Goal: Task Accomplishment & Management: Complete application form

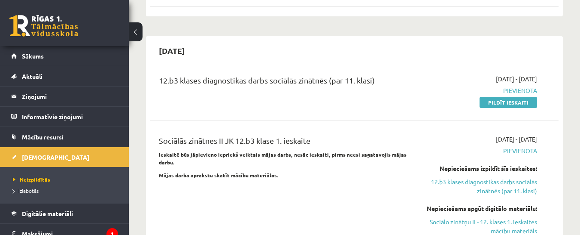
scroll to position [697, 0]
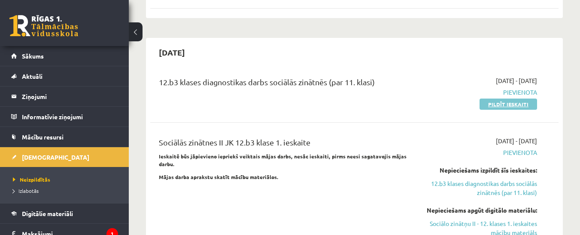
click at [494, 98] on link "Pildīt ieskaiti" at bounding box center [509, 103] width 58 height 11
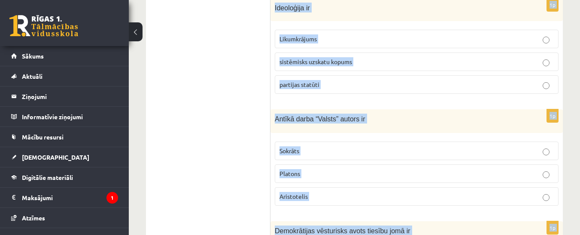
scroll to position [501, 0]
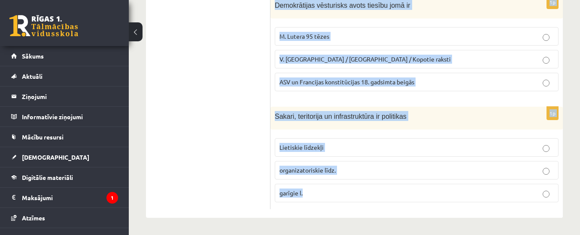
drag, startPoint x: 276, startPoint y: 36, endPoint x: 428, endPoint y: 216, distance: 235.3
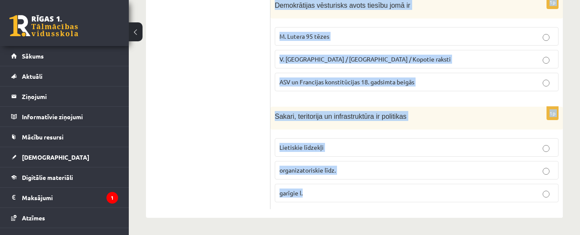
drag, startPoint x: 275, startPoint y: 110, endPoint x: 416, endPoint y: 219, distance: 178.1
copy form "Sociālas grupas pazīme ir Nodarbošanās veids individuālisms piederība reliģiska…"
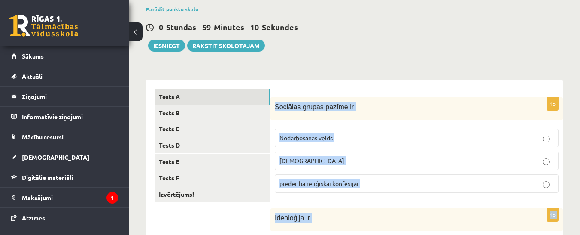
scroll to position [76, 0]
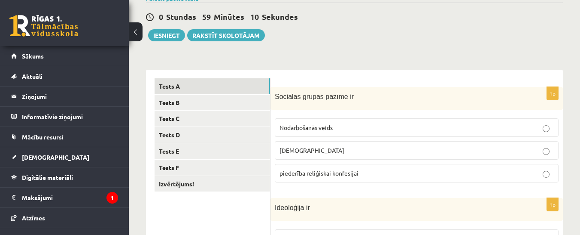
click at [349, 176] on span "piederība reliģiskai konfesijai" at bounding box center [319, 173] width 79 height 8
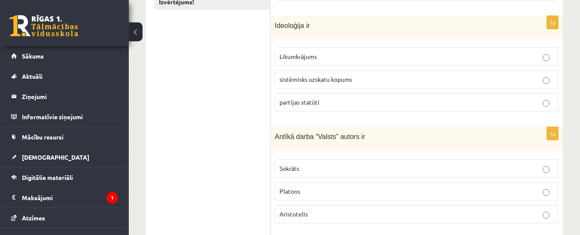
scroll to position [252, 0]
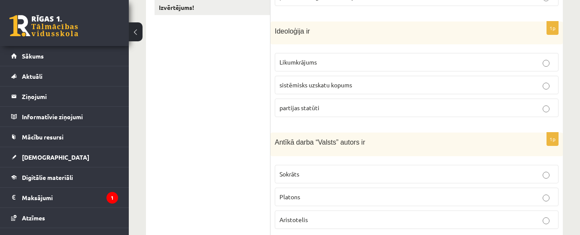
click at [318, 82] on span "sistēmisks uzskatu kopums" at bounding box center [316, 85] width 73 height 8
click at [311, 191] on label "Platons" at bounding box center [417, 196] width 284 height 18
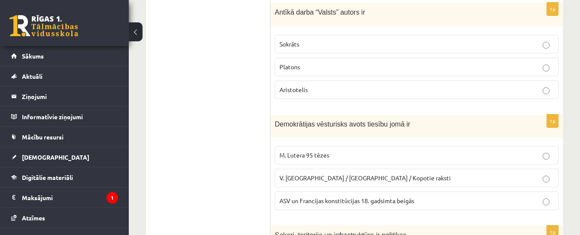
scroll to position [410, 0]
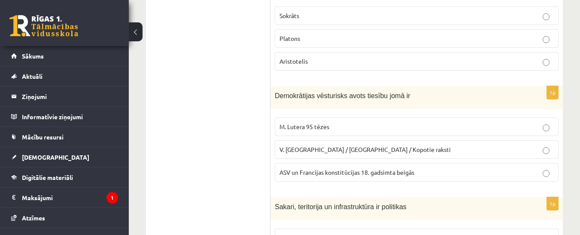
click at [340, 176] on p "ASV un Francijas konstitūcijas 18. gadsimta beigās" at bounding box center [417, 172] width 275 height 9
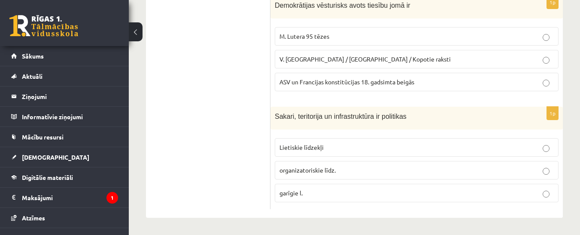
scroll to position [501, 0]
click at [328, 148] on p "Lietiskie līdzekļi" at bounding box center [417, 147] width 275 height 9
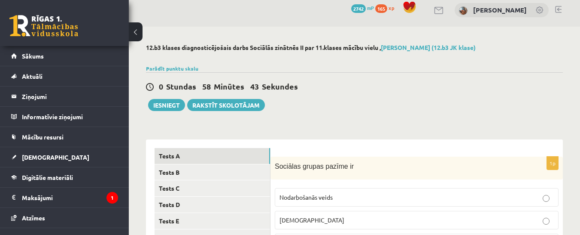
scroll to position [15, 0]
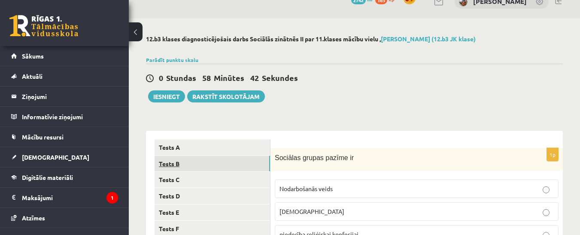
click at [206, 165] on link "Tests B" at bounding box center [213, 164] width 116 height 16
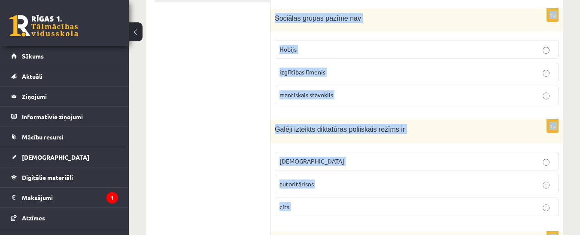
scroll to position [501, 0]
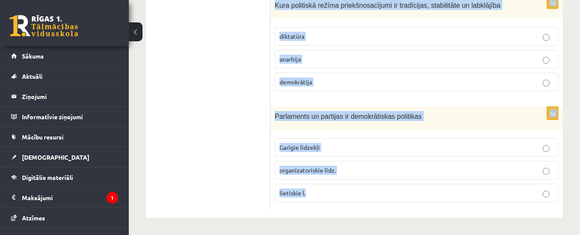
drag, startPoint x: 281, startPoint y: 124, endPoint x: 451, endPoint y: 201, distance: 186.9
copy form "Cilvēktiesību vēsturisks avots ir Angļu autora George Orwell darbi “Animal farm…"
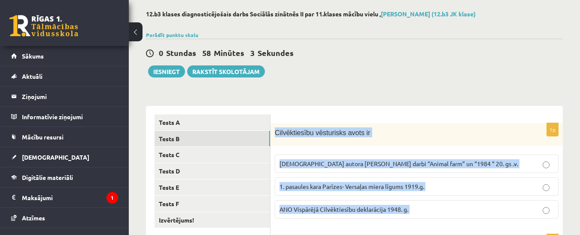
scroll to position [40, 0]
click at [369, 204] on label "ANO Vispārējā Cilvēktiesību deklarācija 1948. g." at bounding box center [417, 208] width 284 height 18
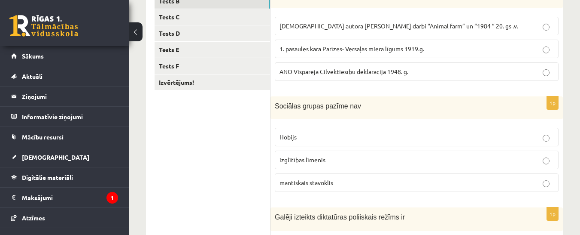
scroll to position [178, 0]
click at [311, 182] on span "mantiskais stāvoklis" at bounding box center [307, 182] width 54 height 8
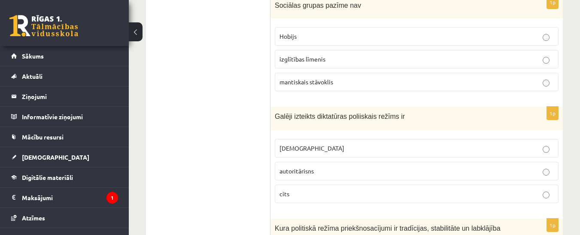
scroll to position [303, 0]
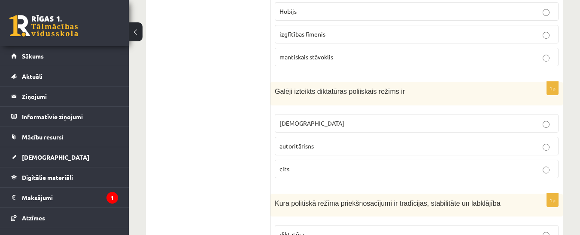
click at [347, 128] on label "totalitārisms" at bounding box center [417, 123] width 284 height 18
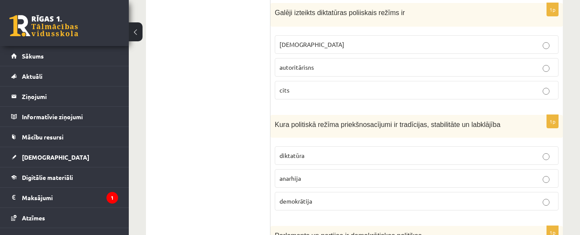
scroll to position [392, 0]
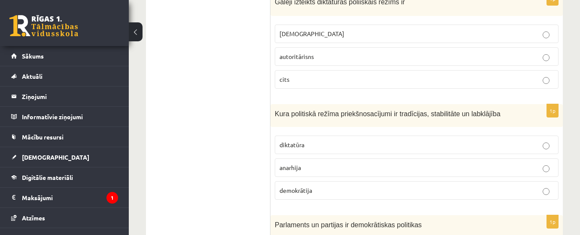
click at [311, 192] on span "demokrātija" at bounding box center [296, 190] width 33 height 8
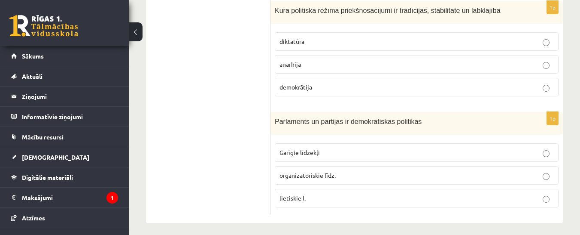
scroll to position [501, 0]
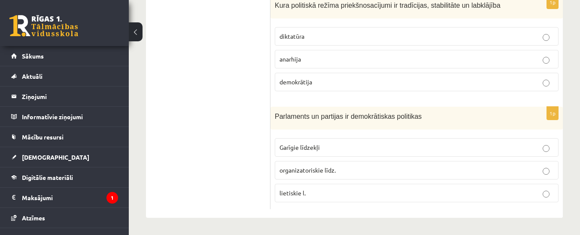
click at [325, 168] on span "organizatoriskie līdz." at bounding box center [308, 170] width 56 height 8
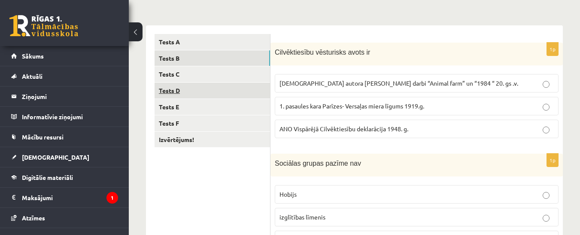
scroll to position [119, 0]
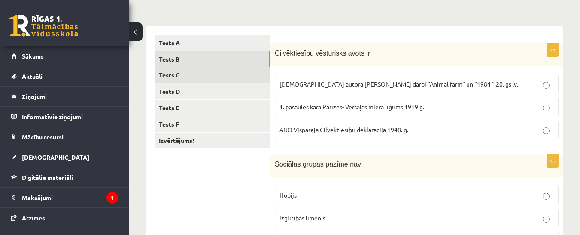
click at [193, 79] on link "Tests C" at bounding box center [213, 75] width 116 height 16
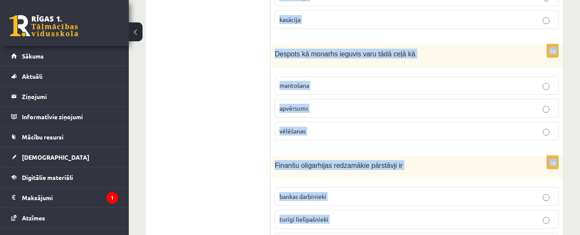
scroll to position [502, 0]
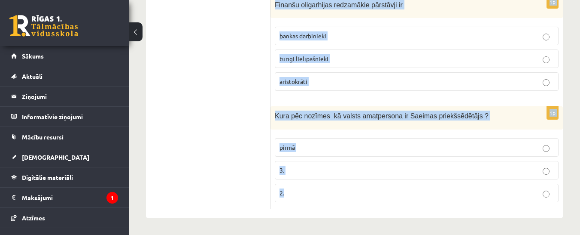
drag, startPoint x: 275, startPoint y: 50, endPoint x: 442, endPoint y: 204, distance: 228.0
copy form "Ministru kabinets sastāv no pašvaldību deputātiem senjora un vasaļiem ministru …"
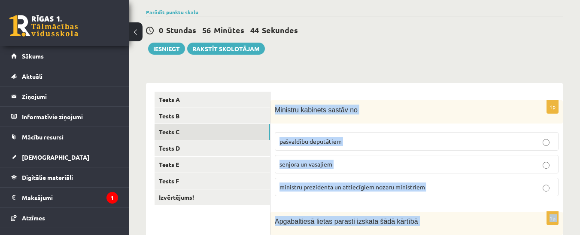
scroll to position [68, 0]
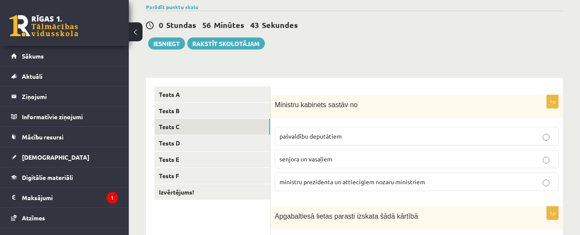
click at [366, 179] on span "ministru prezidenta un attiecīgiem nozaru ministriem" at bounding box center [353, 181] width 146 height 8
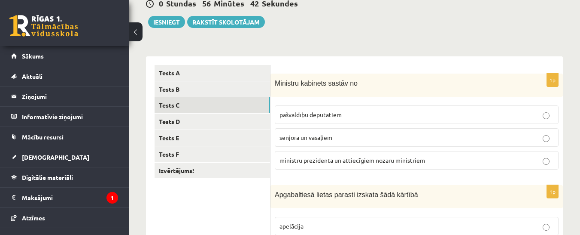
scroll to position [185, 0]
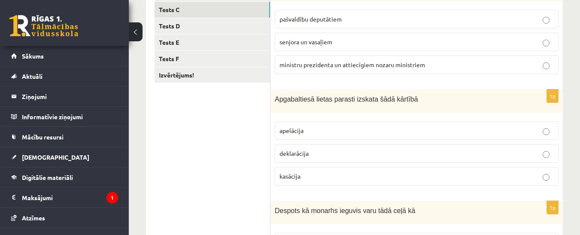
click at [319, 128] on p "apelācija" at bounding box center [417, 130] width 275 height 9
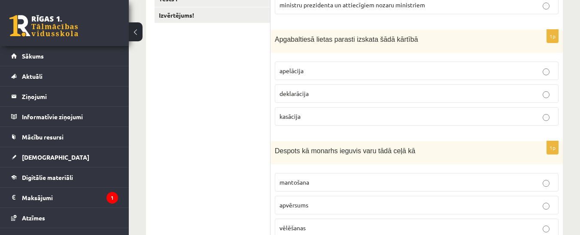
scroll to position [245, 0]
click at [341, 203] on p "apvērsums" at bounding box center [417, 203] width 275 height 9
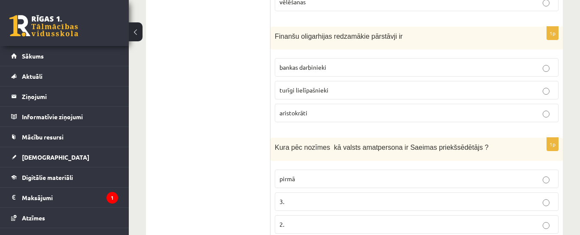
scroll to position [470, 0]
click at [363, 81] on label "turīgi lielīpašnieki" at bounding box center [417, 89] width 284 height 18
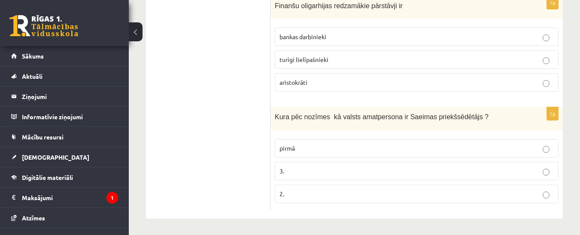
click at [320, 196] on p "2." at bounding box center [417, 193] width 275 height 9
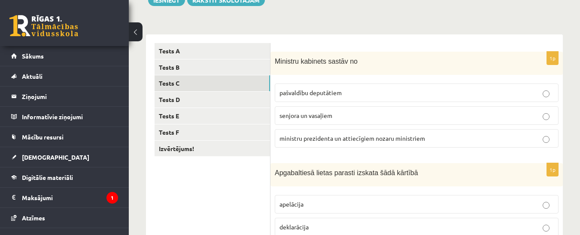
scroll to position [149, 0]
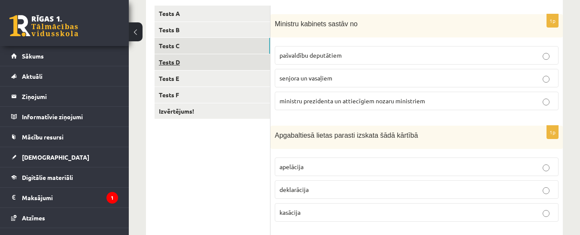
click at [196, 62] on link "Tests D" at bounding box center [213, 62] width 116 height 16
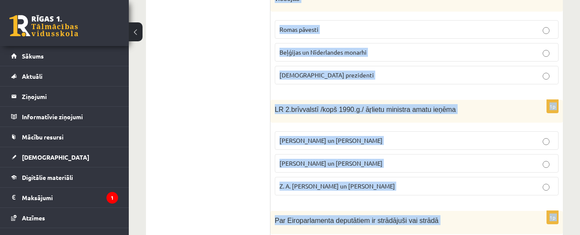
scroll to position [500, 0]
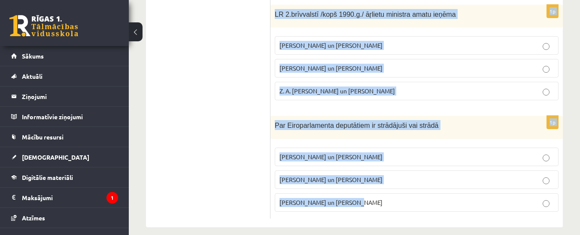
drag, startPoint x: 281, startPoint y: 25, endPoint x: 403, endPoint y: 197, distance: 210.6
copy form "991.g. aug. Latviju vispirms starptautiski de iure atzina Zviedrija un Somija I…"
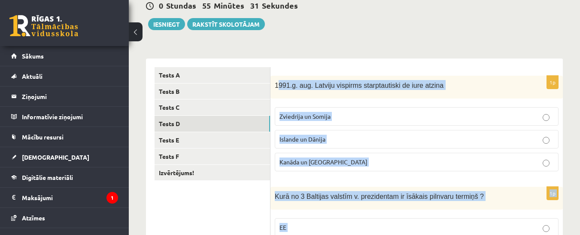
scroll to position [184, 0]
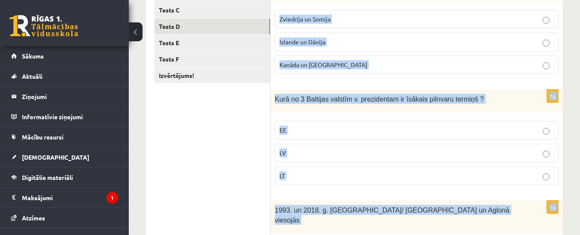
click at [334, 44] on p "Islande un Dānija" at bounding box center [417, 41] width 275 height 9
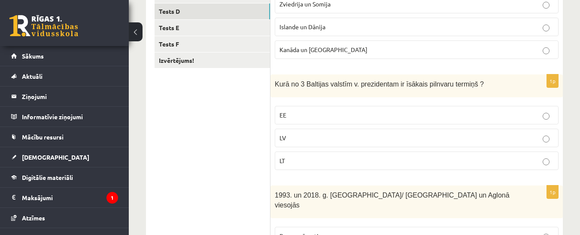
scroll to position [215, 0]
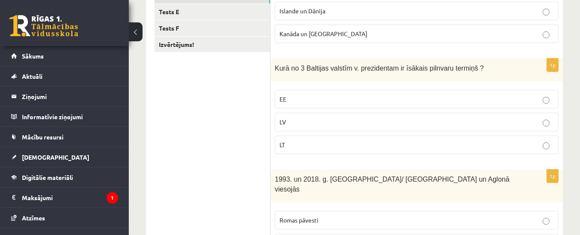
click at [304, 125] on p "LV" at bounding box center [417, 121] width 275 height 9
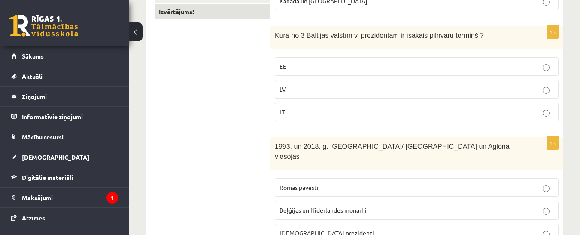
scroll to position [252, 0]
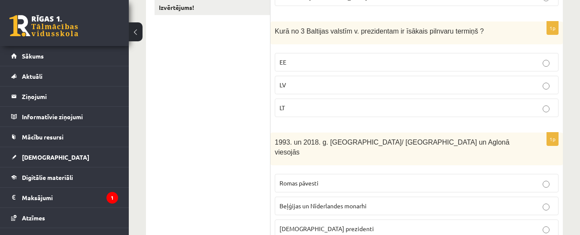
click at [329, 179] on label "Romas pāvesti" at bounding box center [417, 183] width 284 height 18
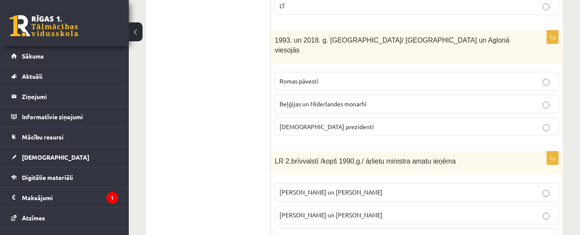
scroll to position [376, 0]
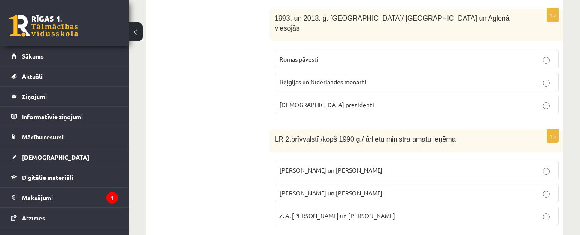
click at [350, 188] on p "A. Pabriks un J Jurkāns" at bounding box center [417, 192] width 275 height 9
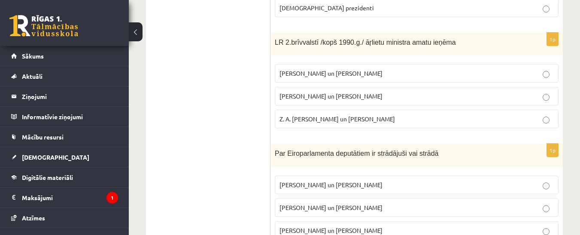
scroll to position [492, 0]
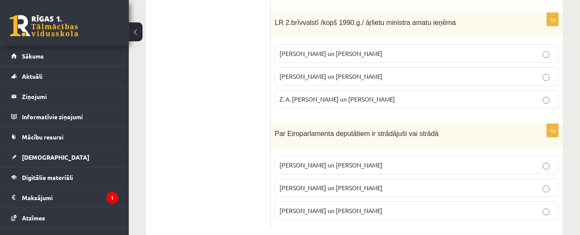
click at [310, 183] on span "I. Vaidere un N. Ušakovs" at bounding box center [331, 187] width 103 height 8
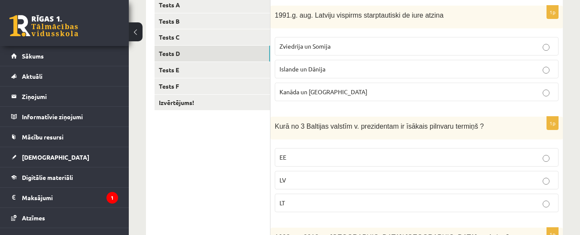
scroll to position [134, 0]
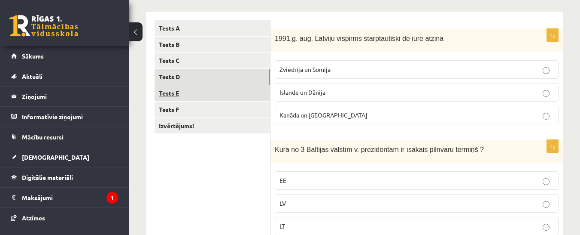
click at [217, 94] on link "Tests E" at bounding box center [213, 93] width 116 height 16
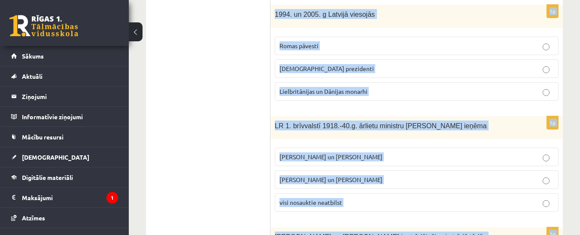
scroll to position [510, 0]
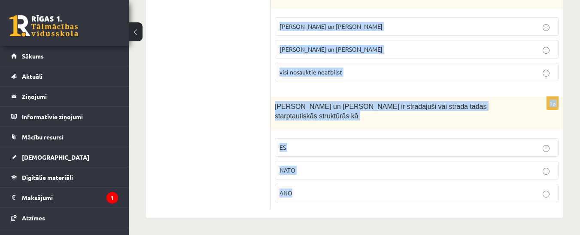
drag, startPoint x: 277, startPoint y: 36, endPoint x: 420, endPoint y: 215, distance: 229.0
copy form "Latviju 1921. g. starptautiski de iure atzina Tautu Savienības 3 valstis 4 v. 5…"
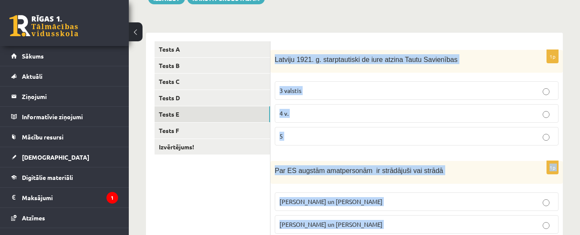
scroll to position [111, 0]
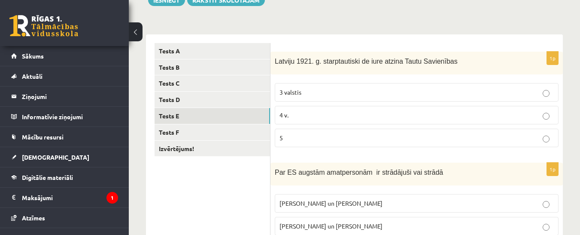
click at [333, 129] on label "5" at bounding box center [417, 137] width 284 height 18
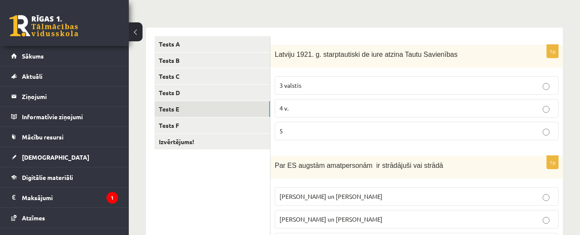
scroll to position [158, 0]
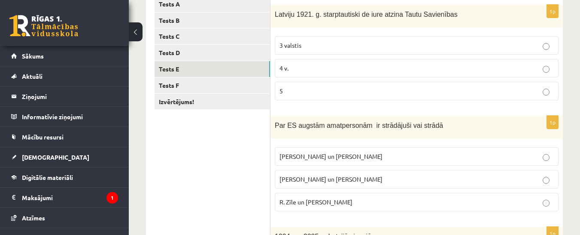
click at [362, 198] on p "R. Zīle un V.Dombrovskis" at bounding box center [417, 201] width 275 height 9
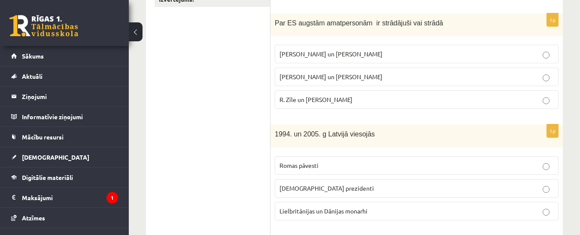
scroll to position [268, 0]
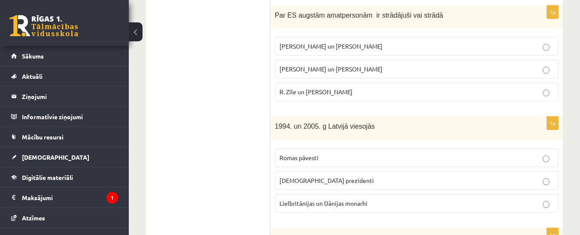
click at [321, 181] on p "ASV prezidenti" at bounding box center [417, 180] width 275 height 9
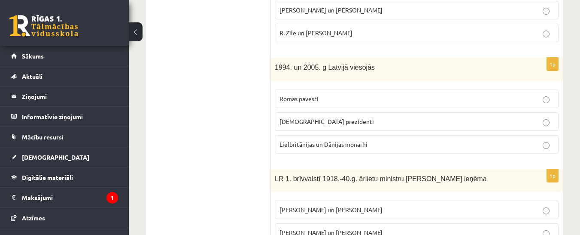
scroll to position [407, 0]
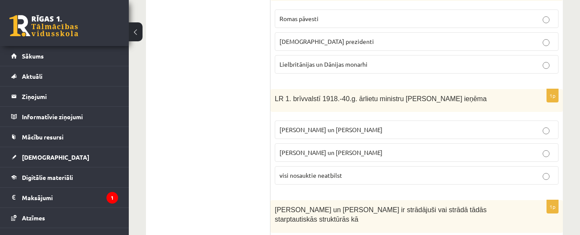
click at [359, 131] on p "Z. Meierovics un V. Munters" at bounding box center [417, 129] width 275 height 9
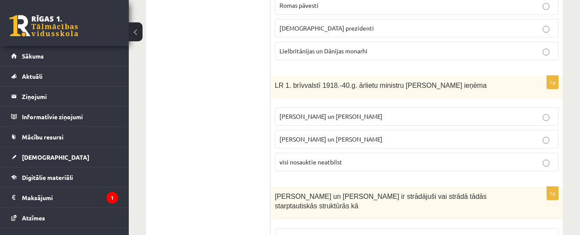
scroll to position [510, 0]
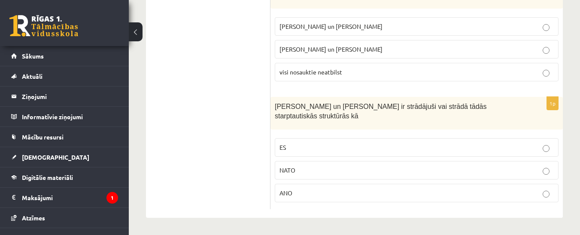
click at [324, 143] on p "ES" at bounding box center [417, 147] width 275 height 9
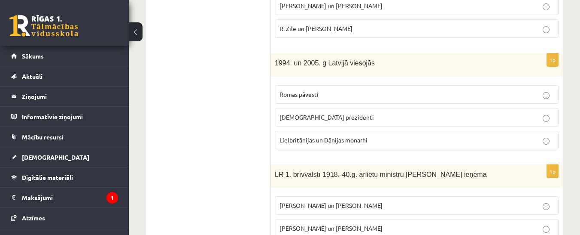
scroll to position [214, 0]
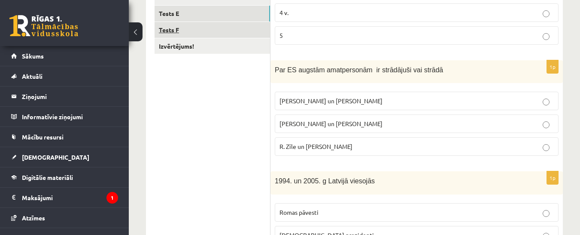
click at [201, 31] on link "Tests F" at bounding box center [213, 30] width 116 height 16
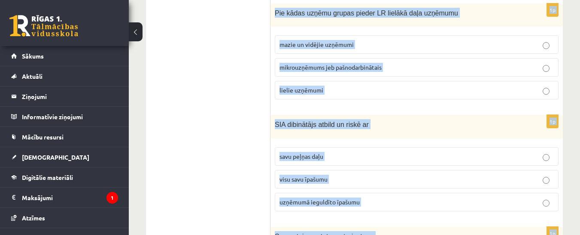
scroll to position [513, 0]
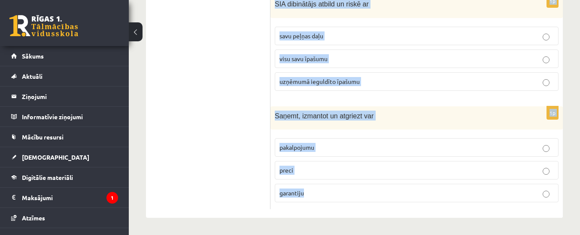
drag, startPoint x: 277, startPoint y: 28, endPoint x: 436, endPoint y: 216, distance: 245.7
copy form "Kādu uzņēmējdarbības virzienu pārstāv uzņēmums, kas nodarbojas ar apdrošināšana…"
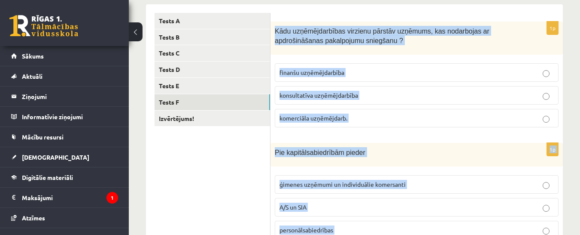
scroll to position [80, 0]
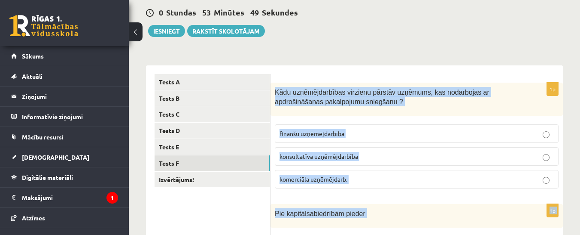
click at [356, 131] on p "finanšu uzņēmējdarbība" at bounding box center [417, 133] width 275 height 9
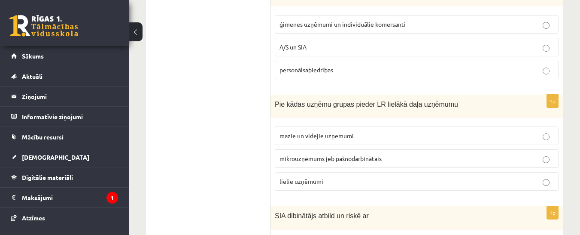
scroll to position [308, 0]
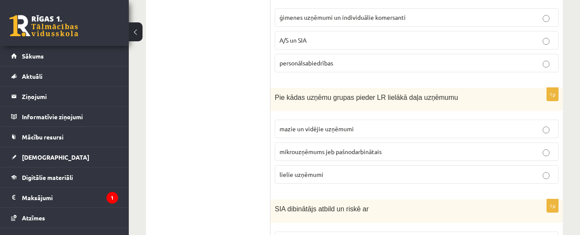
click at [326, 37] on p "A/S un SIA" at bounding box center [417, 40] width 275 height 9
click at [314, 131] on span "mazie un vidējie uzņēmumi" at bounding box center [317, 129] width 74 height 8
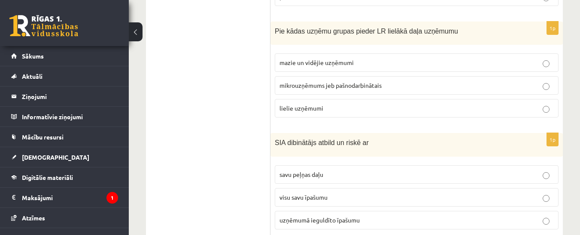
scroll to position [375, 0]
click at [346, 215] on p "uzņēmumā ieguldīto īpašumu" at bounding box center [417, 219] width 275 height 9
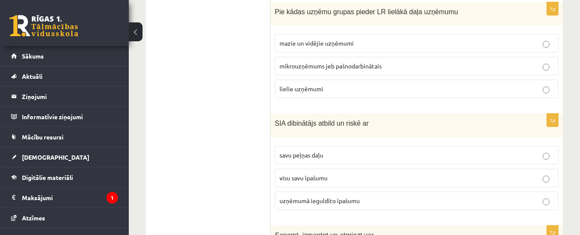
scroll to position [513, 0]
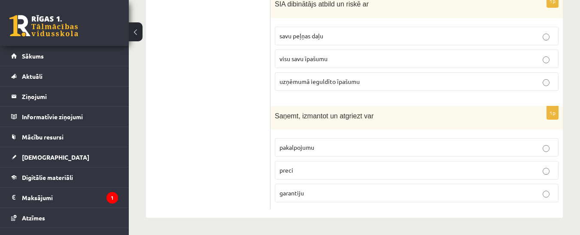
click at [324, 174] on p "preci" at bounding box center [417, 169] width 275 height 9
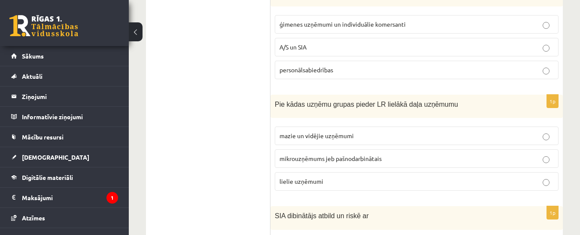
scroll to position [215, 0]
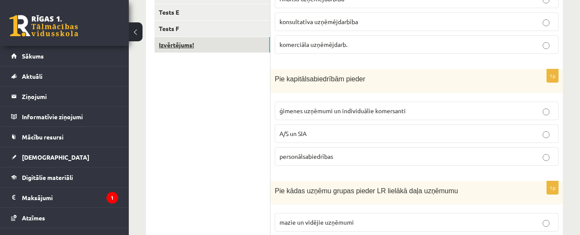
click at [202, 47] on link "Izvērtējums!" at bounding box center [213, 45] width 116 height 16
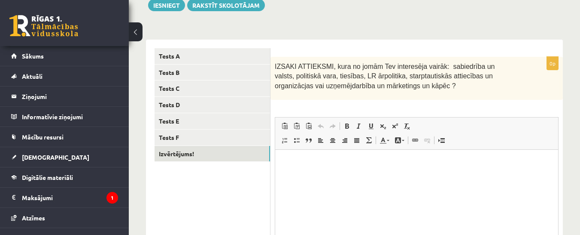
scroll to position [104, 0]
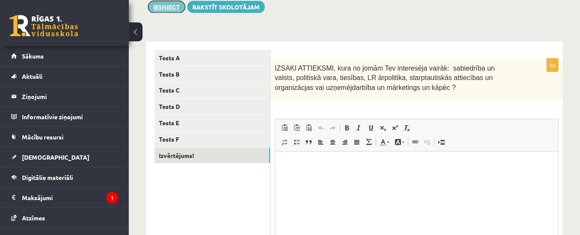
click at [174, 9] on button "Iesniegt" at bounding box center [166, 7] width 37 height 12
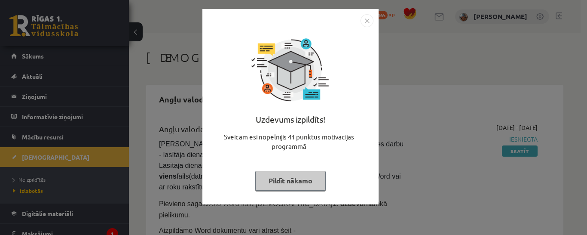
click at [364, 19] on img "Close" at bounding box center [366, 20] width 13 height 13
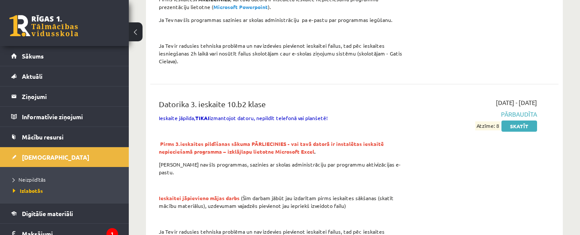
scroll to position [468, 0]
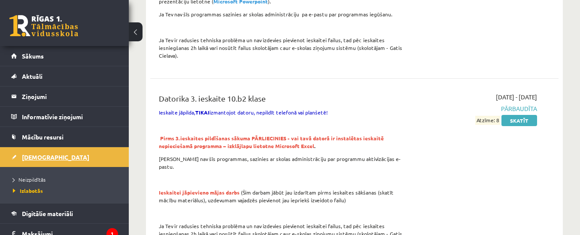
click at [46, 155] on span "[DEMOGRAPHIC_DATA]" at bounding box center [55, 157] width 67 height 8
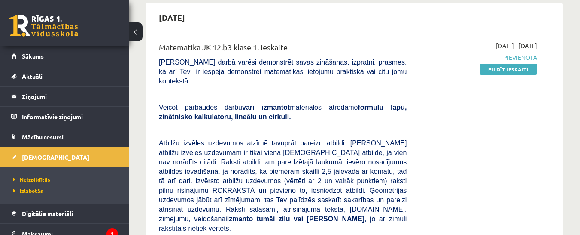
scroll to position [299, 0]
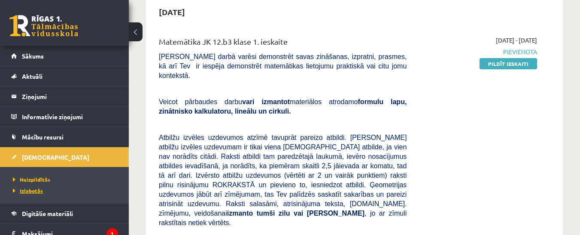
click at [33, 189] on span "Izlabotās" at bounding box center [28, 190] width 30 height 7
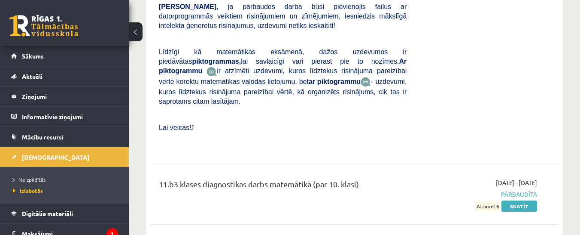
scroll to position [5038, 0]
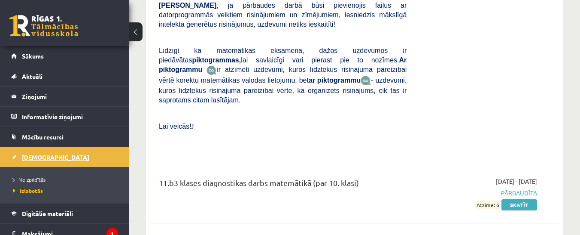
click at [40, 156] on span "[DEMOGRAPHIC_DATA]" at bounding box center [55, 157] width 67 height 8
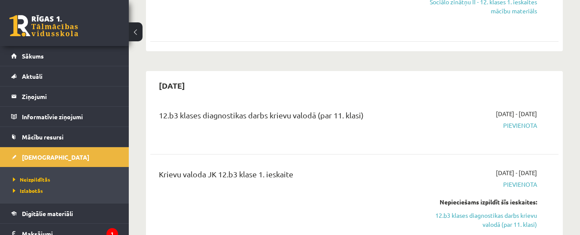
scroll to position [625, 0]
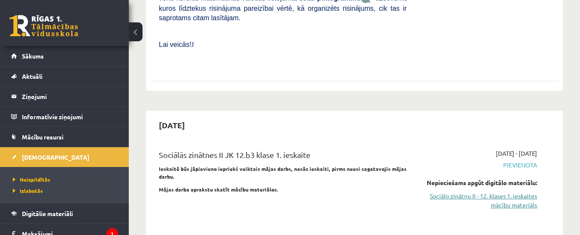
click at [511, 191] on link "Sociālo zinātņu II - 12. klases 1. ieskaites mācību materiāls" at bounding box center [479, 200] width 118 height 18
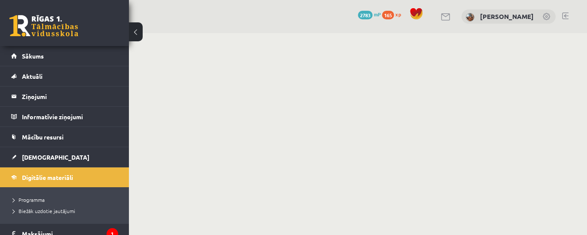
click at [284, 85] on body "0 Dāvanas 2783 mP 165 xp [PERSON_NAME] Sākums Aktuāli Kā mācīties eSKOLĀ Kontak…" at bounding box center [293, 117] width 587 height 235
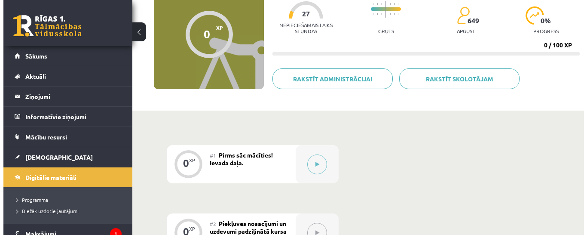
scroll to position [96, 0]
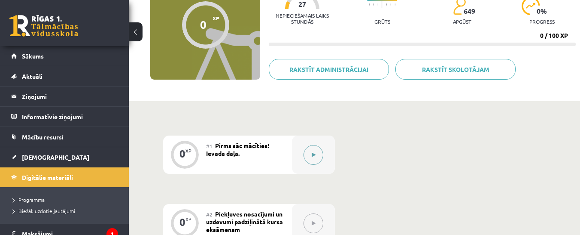
click at [308, 150] on button at bounding box center [314, 155] width 20 height 20
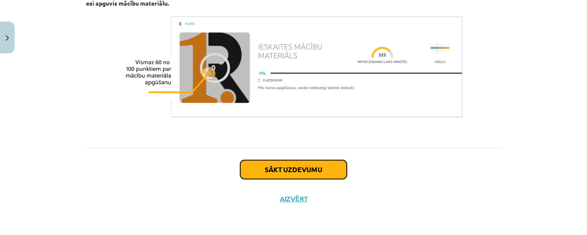
click at [295, 165] on button "Sākt uzdevumu" at bounding box center [293, 169] width 107 height 19
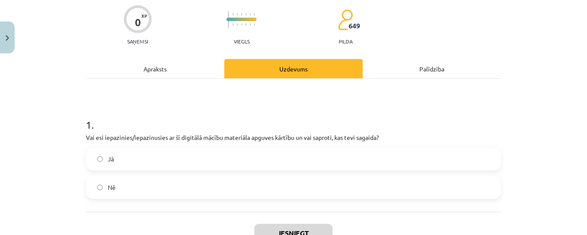
scroll to position [131, 0]
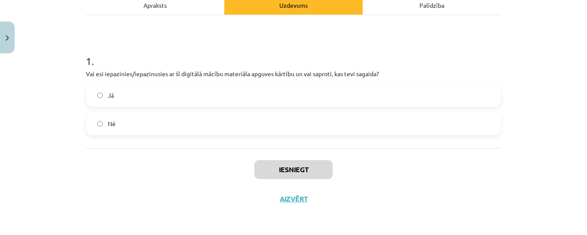
drag, startPoint x: 173, startPoint y: 98, endPoint x: 180, endPoint y: 102, distance: 8.8
click at [173, 98] on label "Jā" at bounding box center [293, 94] width 413 height 21
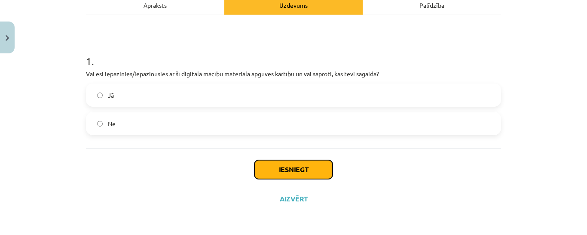
click at [271, 165] on button "Iesniegt" at bounding box center [293, 169] width 78 height 19
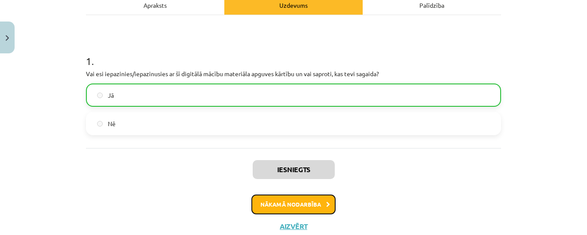
click at [300, 202] on button "Nākamā nodarbība" at bounding box center [293, 204] width 84 height 20
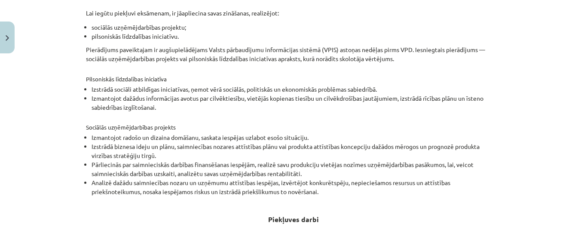
scroll to position [381, 0]
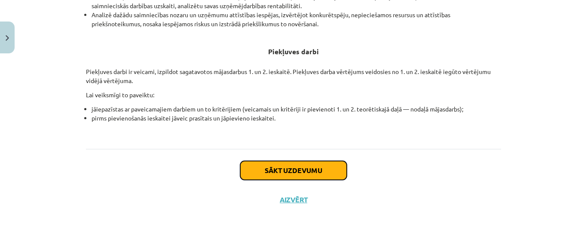
click at [290, 166] on button "Sākt uzdevumu" at bounding box center [293, 170] width 107 height 19
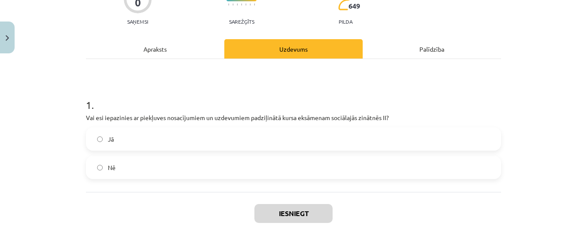
scroll to position [92, 0]
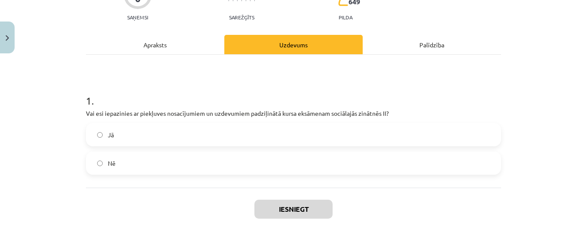
click at [137, 137] on label "Jā" at bounding box center [293, 134] width 413 height 21
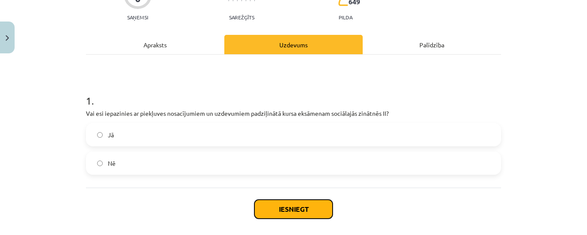
click at [273, 203] on button "Iesniegt" at bounding box center [293, 208] width 78 height 19
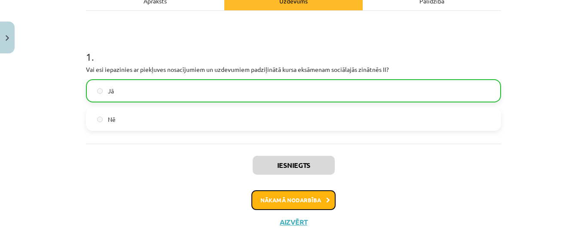
click at [309, 197] on button "Nākamā nodarbība" at bounding box center [293, 200] width 84 height 20
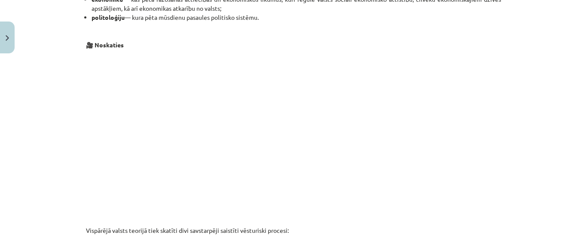
scroll to position [562, 0]
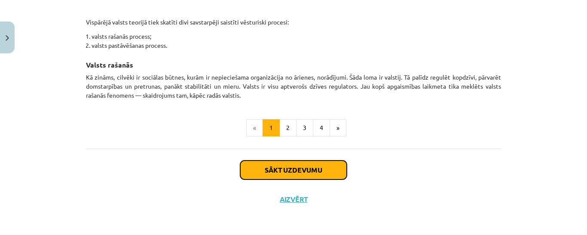
click at [298, 169] on button "Sākt uzdevumu" at bounding box center [293, 169] width 107 height 19
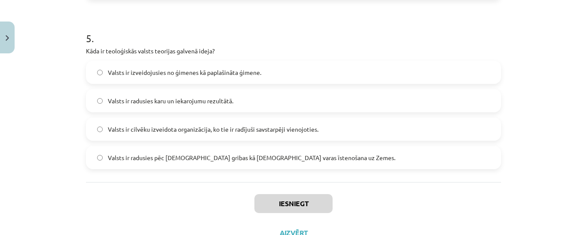
scroll to position [863, 0]
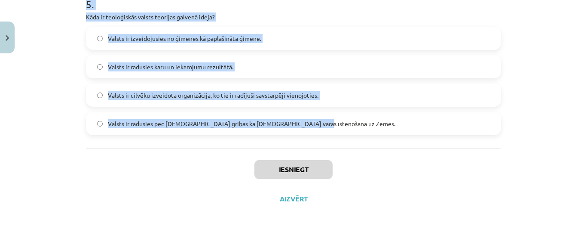
drag, startPoint x: 82, startPoint y: 16, endPoint x: 241, endPoint y: 131, distance: 195.8
copy form "1 . Kura no šīm valsts pārvaldes formām raksturo valsti ar centralizētu varu, k…"
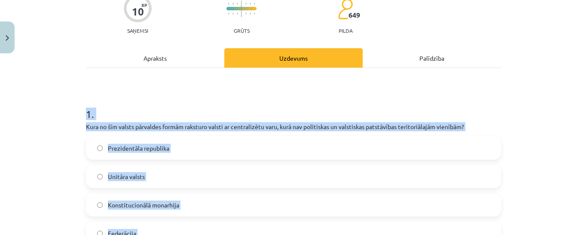
scroll to position [110, 0]
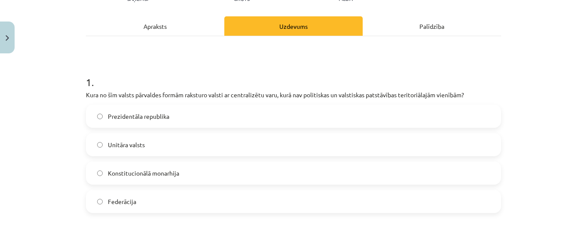
drag, startPoint x: 58, startPoint y: 126, endPoint x: 88, endPoint y: 142, distance: 33.4
click at [58, 126] on div "Mācību tēma: Sociālo zinātņu ii - 12. klases 1. ieskaites mācību materiāls #3 1…" at bounding box center [293, 117] width 587 height 235
click at [125, 143] on span "Unitāra valsts" at bounding box center [126, 144] width 37 height 9
click at [108, 142] on span "Unitāra valsts" at bounding box center [126, 144] width 37 height 9
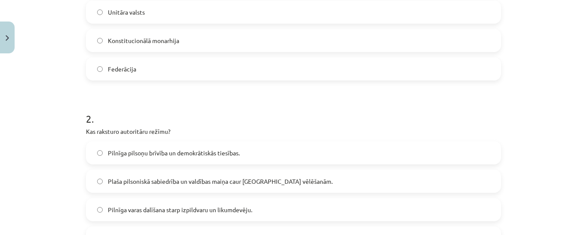
scroll to position [266, 0]
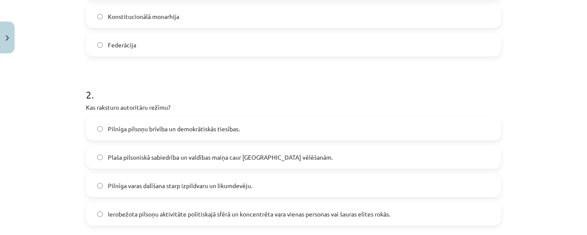
click at [181, 216] on span "Ierobežota pilsoņu aktivitāte politiskajā sfērā un koncentrēta vara vienas pers…" at bounding box center [249, 213] width 282 height 9
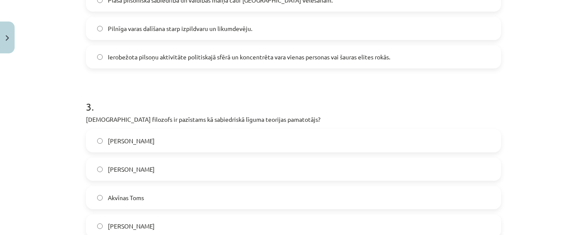
scroll to position [472, 0]
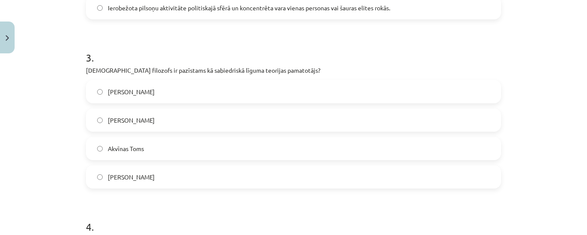
click at [157, 177] on label "Tomass Hobss" at bounding box center [293, 176] width 413 height 21
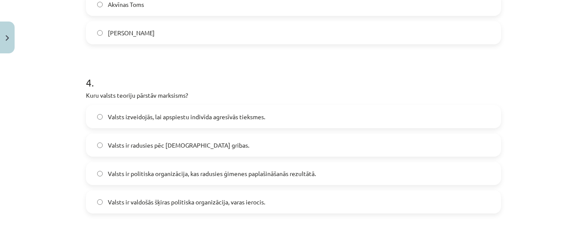
scroll to position [616, 0]
click at [226, 201] on span "Valsts ir valdošās šķiras politiska organizācija, varas ierocis." at bounding box center [186, 201] width 157 height 9
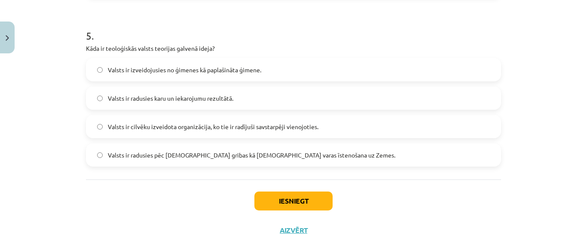
scroll to position [863, 0]
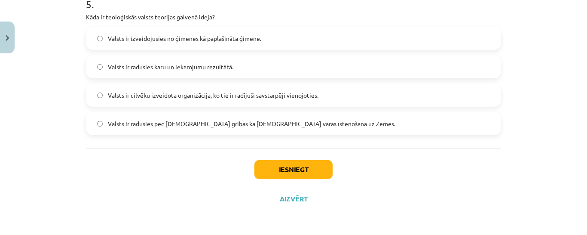
click at [174, 124] on span "Valsts ir radusies pēc Dieva gribas kā dievišķās varas īstenošana uz Zemes." at bounding box center [251, 123] width 287 height 9
click at [282, 169] on button "Iesniegt" at bounding box center [293, 169] width 78 height 19
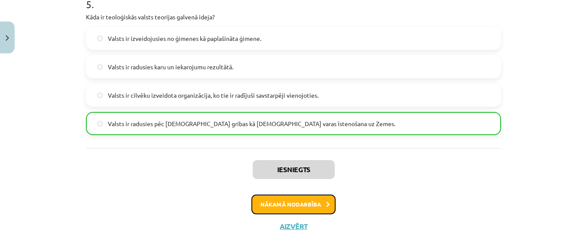
click at [309, 204] on button "Nākamā nodarbība" at bounding box center [293, 204] width 84 height 20
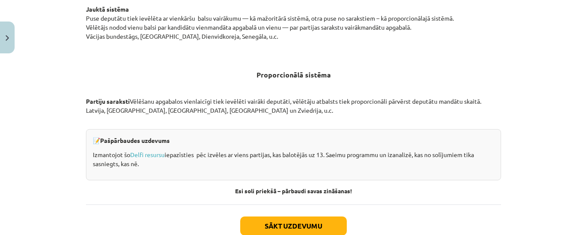
scroll to position [967, 0]
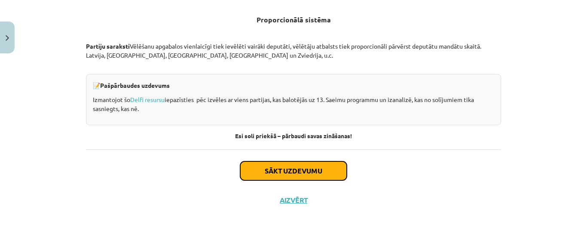
click at [301, 169] on button "Sākt uzdevumu" at bounding box center [293, 170] width 107 height 19
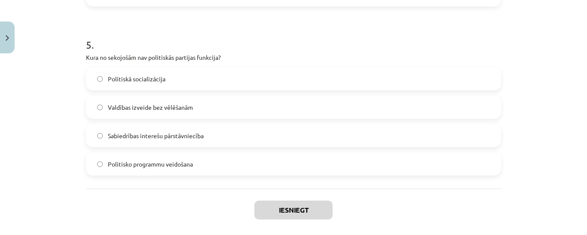
scroll to position [863, 0]
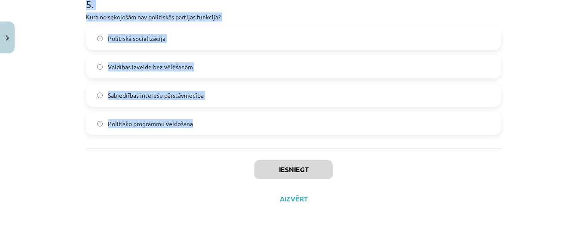
drag, startPoint x: 86, startPoint y: 145, endPoint x: 191, endPoint y: 137, distance: 105.1
copy form "1 . Kura vēlēšanu sistēma paredz, ka "uzvarētājs iegūst visu"? Proporcionālā si…"
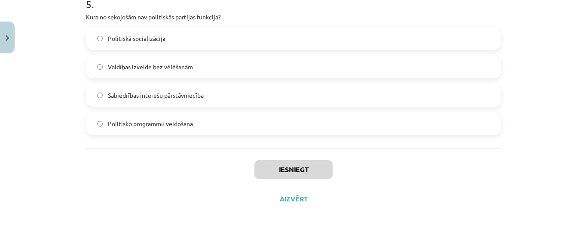
click at [150, 161] on div "Iesniegt Aizvērt" at bounding box center [293, 178] width 415 height 60
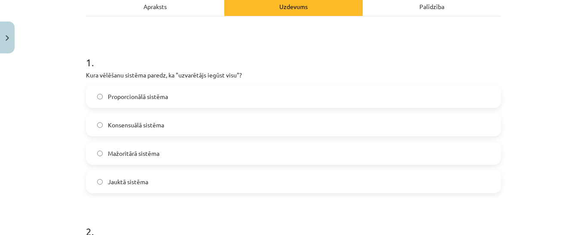
scroll to position [131, 0]
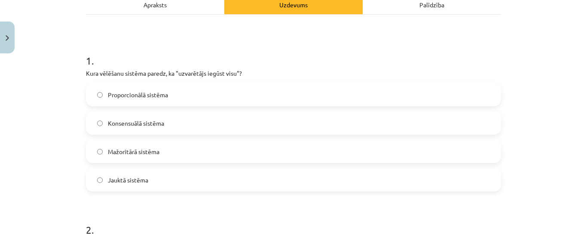
click at [154, 152] on span "Mažoritārā sistēma" at bounding box center [134, 151] width 52 height 9
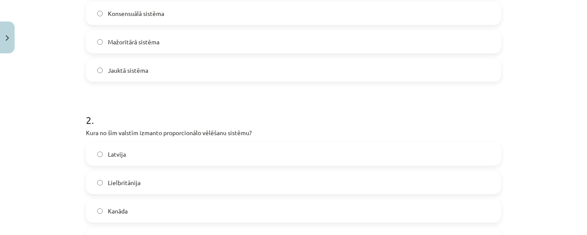
scroll to position [250, 0]
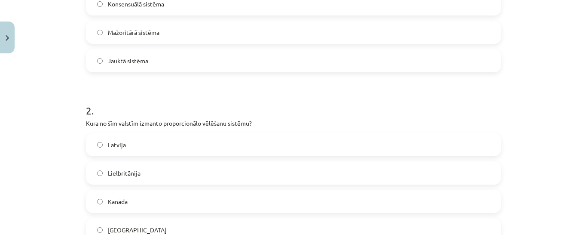
click at [145, 145] on label "Latvija" at bounding box center [293, 144] width 413 height 21
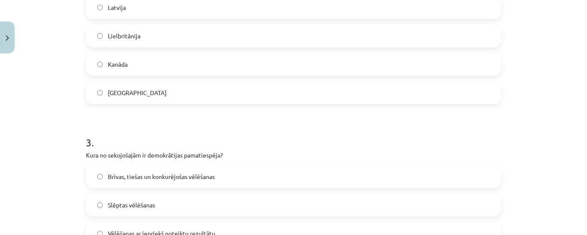
scroll to position [388, 0]
click at [180, 174] on span "Brīvas, tiešas un konkurējošas vēlēšanas" at bounding box center [161, 175] width 107 height 9
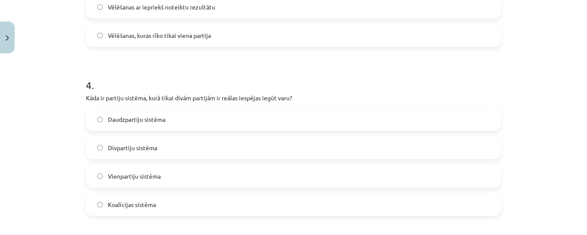
scroll to position [614, 0]
click at [163, 142] on label "Divpartiju sistēma" at bounding box center [293, 146] width 413 height 21
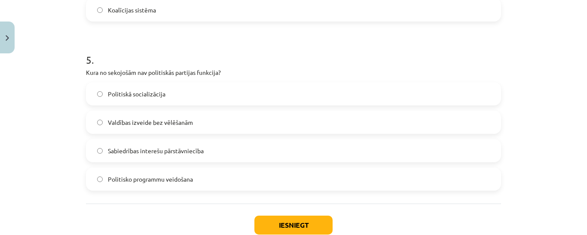
scroll to position [820, 0]
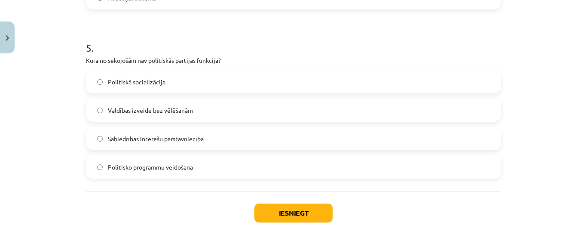
click at [162, 115] on label "Valdības izveide bez vēlēšanām" at bounding box center [293, 109] width 413 height 21
click at [281, 214] on button "Iesniegt" at bounding box center [293, 212] width 78 height 19
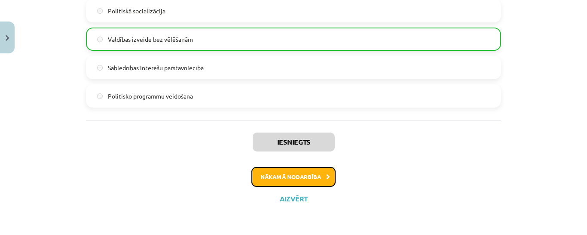
click at [293, 177] on button "Nākamā nodarbība" at bounding box center [293, 177] width 84 height 20
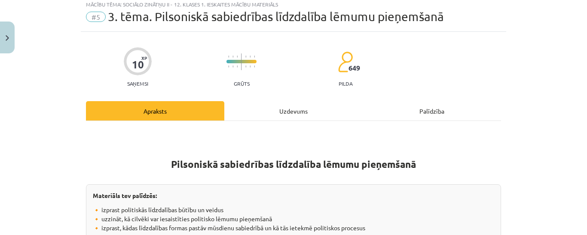
scroll to position [21, 0]
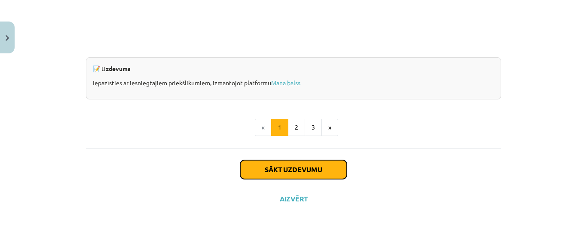
click at [286, 168] on button "Sākt uzdevumu" at bounding box center [293, 169] width 107 height 19
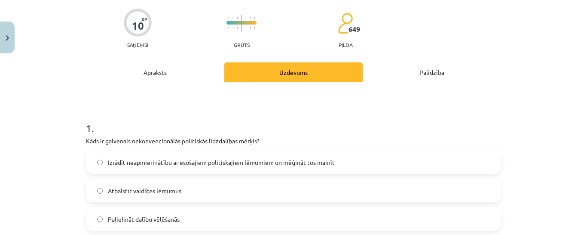
scroll to position [67, 0]
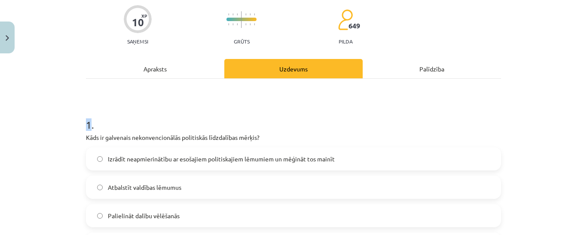
drag, startPoint x: 85, startPoint y: 125, endPoint x: 119, endPoint y: 112, distance: 36.3
click at [119, 112] on h1 "1 ." at bounding box center [293, 117] width 415 height 27
click at [74, 126] on div "Mācību tēma: Sociālo zinātņu ii - 12. klases 1. ieskaites mācību materiāls #5 3…" at bounding box center [293, 117] width 587 height 235
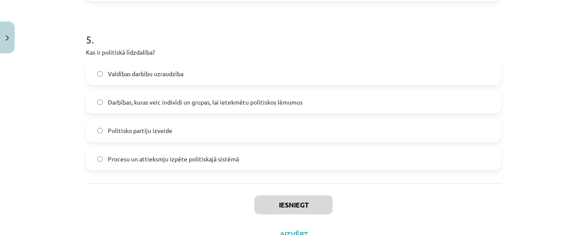
scroll to position [863, 0]
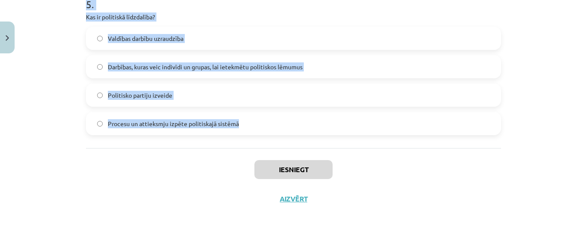
drag, startPoint x: 82, startPoint y: 122, endPoint x: 210, endPoint y: 133, distance: 127.6
copy form "1 . Kāds ir galvenais nekonvencionālās politiskās līdzdalības mērķis? Izrādīt n…"
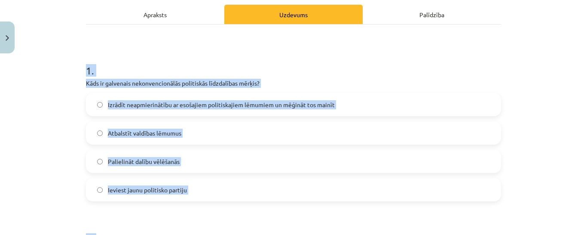
scroll to position [125, 0]
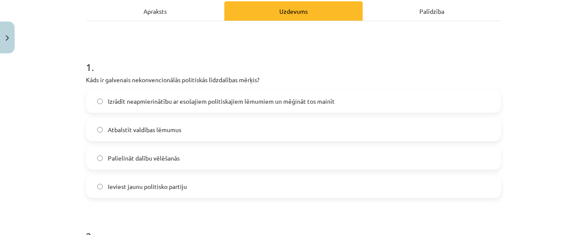
click at [68, 152] on div "Mācību tēma: Sociālo zinātņu ii - 12. klases 1. ieskaites mācību materiāls #5 3…" at bounding box center [293, 117] width 587 height 235
click at [149, 104] on span "Izrādīt neapmierinātību ar esošajiem politiskajiem lēmumiem un mēģināt tos main…" at bounding box center [221, 101] width 227 height 9
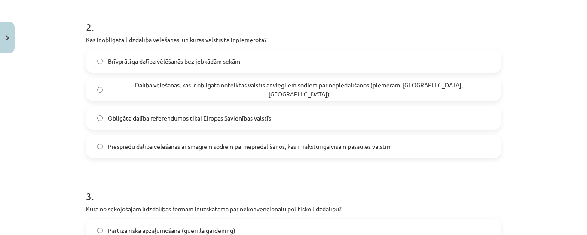
scroll to position [335, 0]
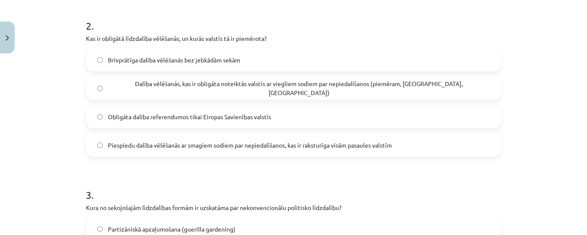
click at [146, 85] on span "Dalība vēlēšanās, kas ir obligāta noteiktās valstīs ar viegliem sodiem par nepi…" at bounding box center [299, 88] width 382 height 18
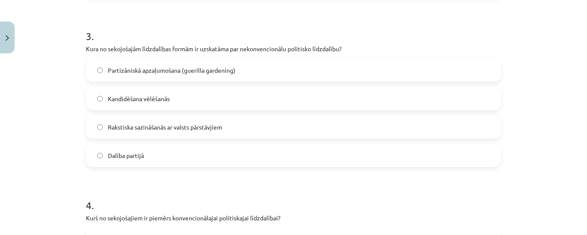
scroll to position [497, 0]
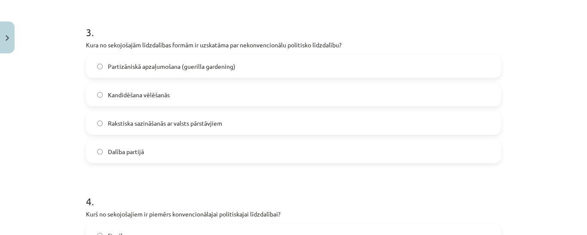
click at [168, 65] on span "Partizāniskā apzaļumošana (guerilla gardening)" at bounding box center [172, 66] width 128 height 9
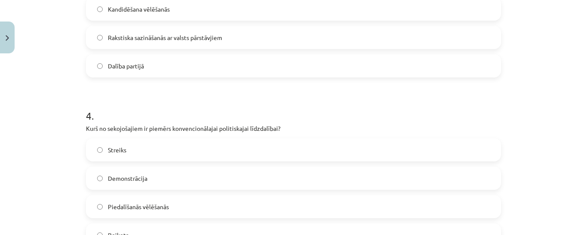
scroll to position [587, 0]
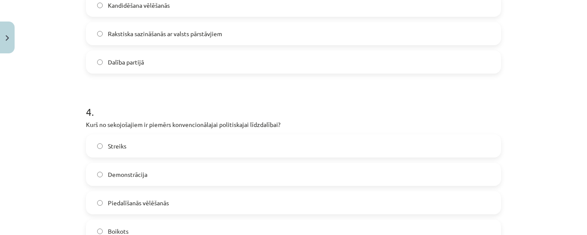
click at [157, 200] on span "Piedalīšanās vēlēšanās" at bounding box center [138, 202] width 61 height 9
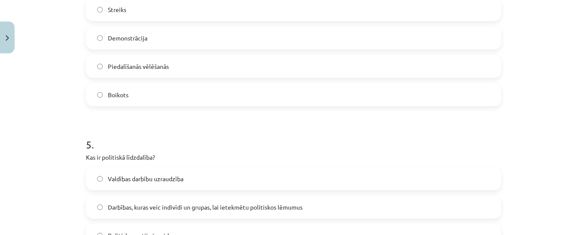
scroll to position [724, 0]
click at [164, 200] on label "Darbības, kuras veic indivīdi un grupas, lai ietekmētu politiskos lēmumus" at bounding box center [293, 205] width 413 height 21
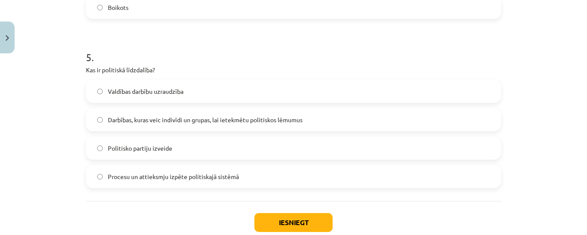
scroll to position [838, 0]
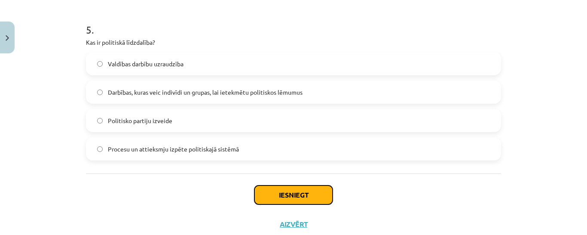
click at [305, 194] on button "Iesniegt" at bounding box center [293, 194] width 78 height 19
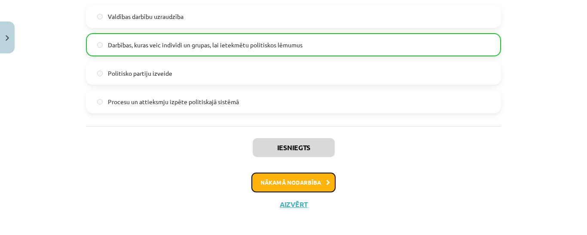
click at [311, 183] on button "Nākamā nodarbība" at bounding box center [293, 182] width 84 height 20
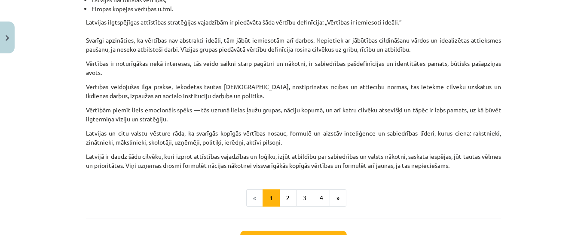
scroll to position [607, 0]
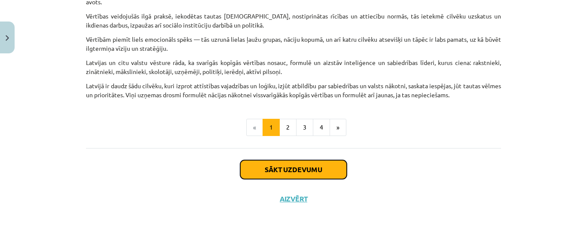
click at [307, 166] on button "Sākt uzdevumu" at bounding box center [293, 169] width 107 height 19
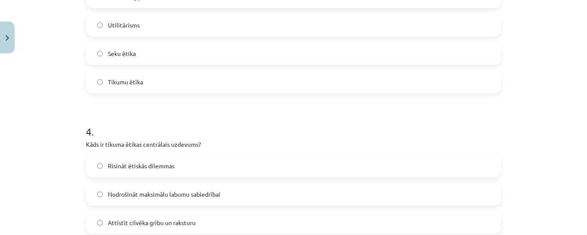
scroll to position [852, 0]
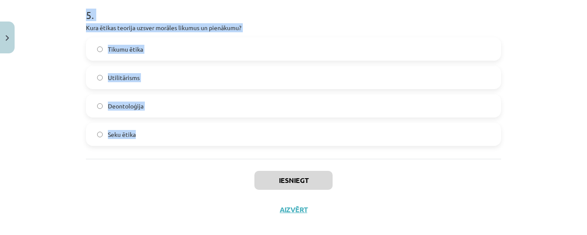
drag, startPoint x: 84, startPoint y: 119, endPoint x: 186, endPoint y: 148, distance: 105.4
copy form "1 . Kas raksturo postmateriālistiskās vērtības, saskaņā ar Inglehartu un Velcel…"
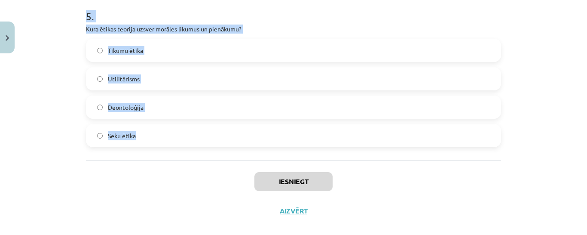
scroll to position [851, 0]
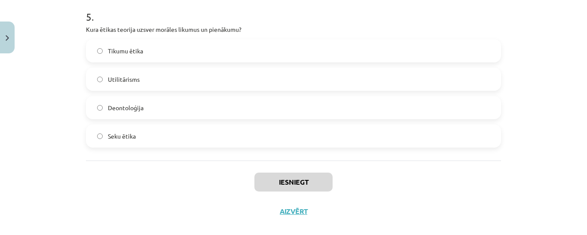
click at [55, 55] on div "Mācību tēma: Sociālo zinātņu ii - 12. klases 1. ieskaites mācību materiāls #6 4…" at bounding box center [293, 117] width 587 height 235
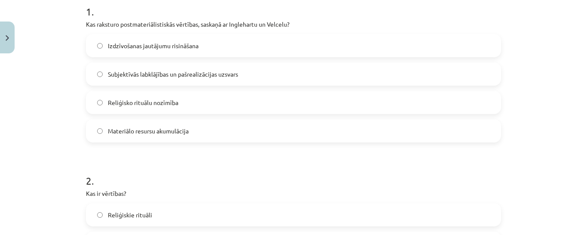
scroll to position [192, 0]
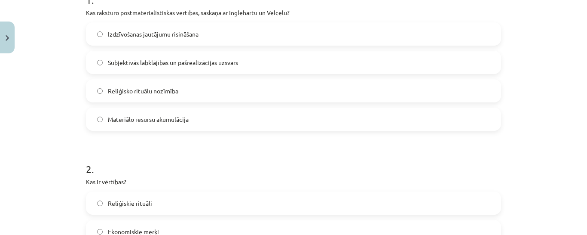
click at [174, 68] on label "Subjektīvās labklājības un pašrealizācijas uzsvars" at bounding box center [293, 62] width 413 height 21
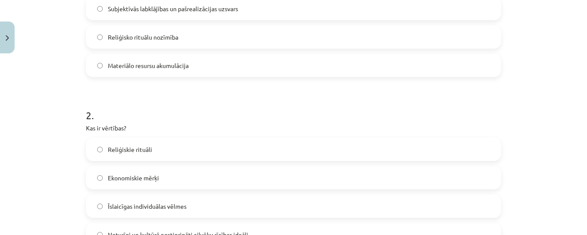
scroll to position [287, 0]
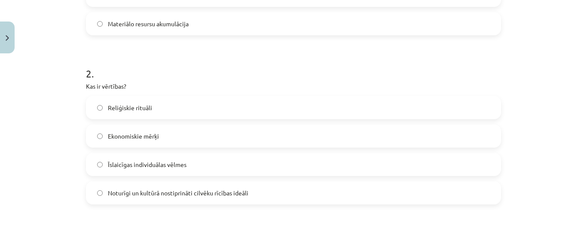
click at [148, 192] on span "Noturīgi un kultūrā nostiprināti cilvēku rīcības ideāli" at bounding box center [178, 192] width 140 height 9
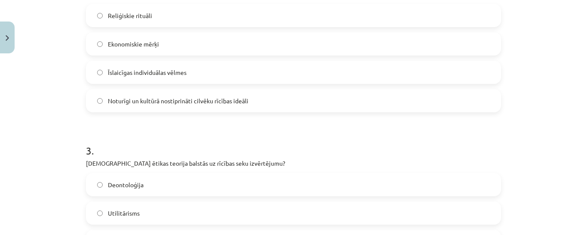
scroll to position [380, 0]
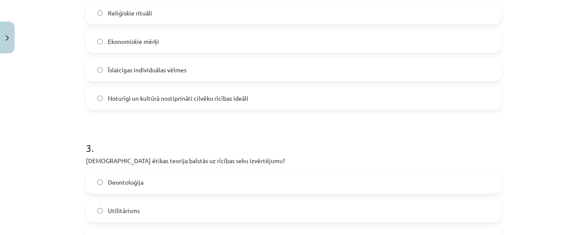
click at [178, 204] on label "Utilitārisms" at bounding box center [293, 209] width 413 height 21
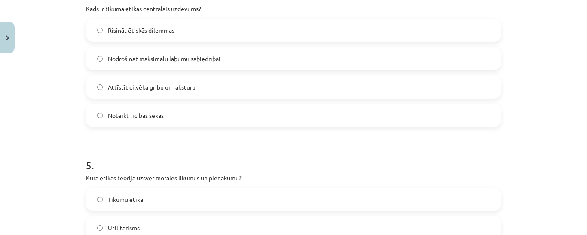
scroll to position [703, 0]
click at [172, 86] on span "Attīstīt cilvēka gribu un raksturu" at bounding box center [152, 86] width 88 height 9
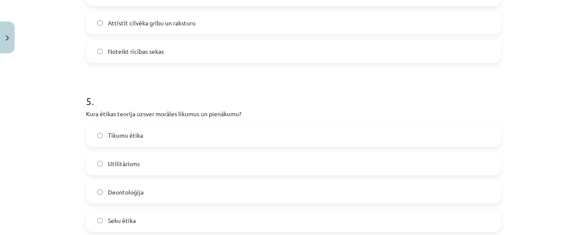
scroll to position [768, 0]
click at [165, 189] on label "Deontoloģija" at bounding box center [293, 189] width 413 height 21
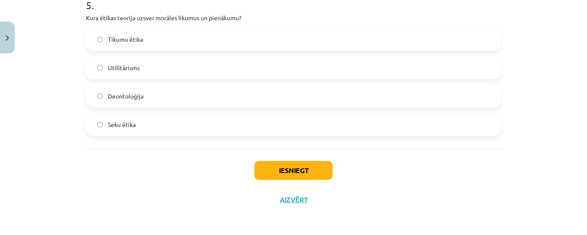
scroll to position [863, 0]
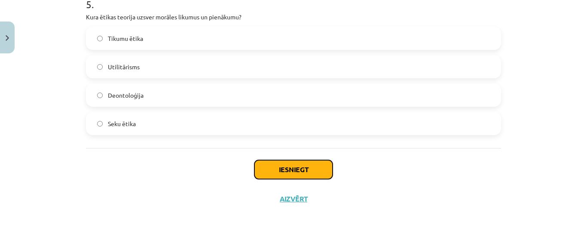
click at [278, 169] on button "Iesniegt" at bounding box center [293, 169] width 78 height 19
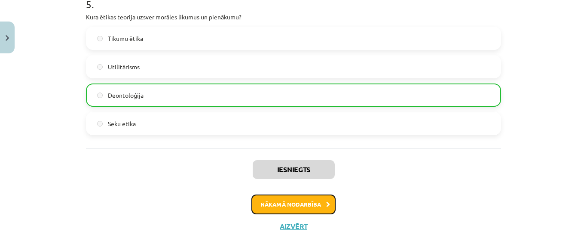
click at [285, 201] on button "Nākamā nodarbība" at bounding box center [293, 204] width 84 height 20
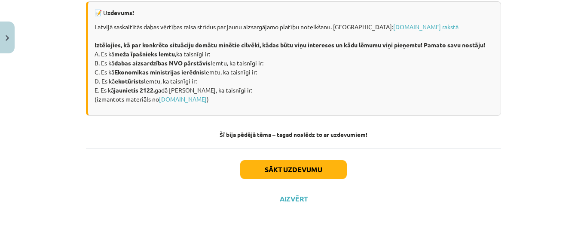
scroll to position [1264, 0]
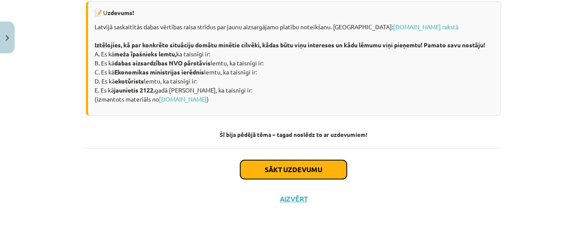
click at [295, 167] on button "Sākt uzdevumu" at bounding box center [293, 169] width 107 height 19
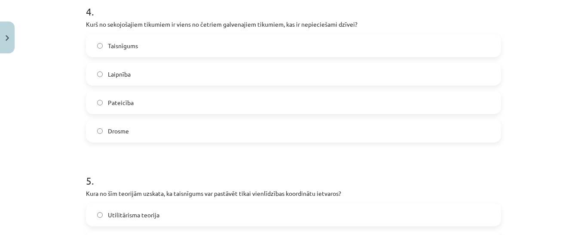
scroll to position [863, 0]
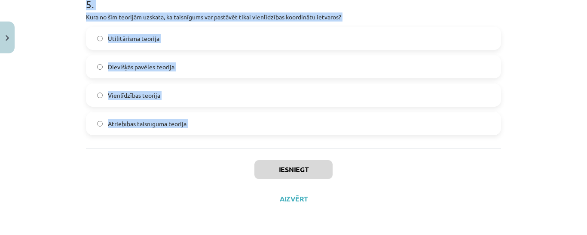
drag, startPoint x: 83, startPoint y: 169, endPoint x: 183, endPoint y: 136, distance: 104.6
copy form "1 . Kas, pēc Džona Roulza domām, ir taisnīguma teorijas galvenie principi? Reli…"
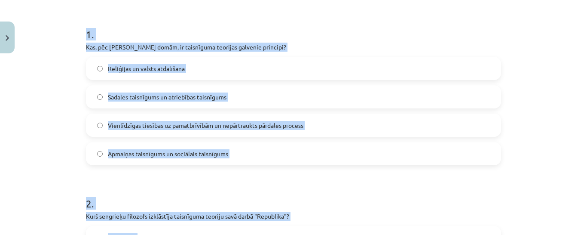
scroll to position [159, 0]
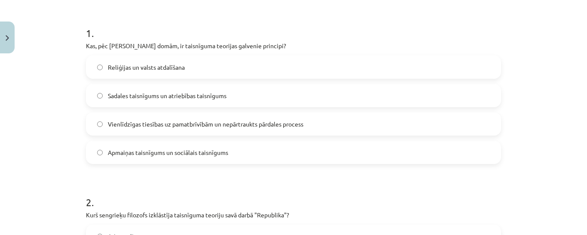
click at [146, 126] on span "Vienlīdzīgas tiesības uz pamatbrīvībām un nepārtraukts pārdales process" at bounding box center [205, 123] width 195 height 9
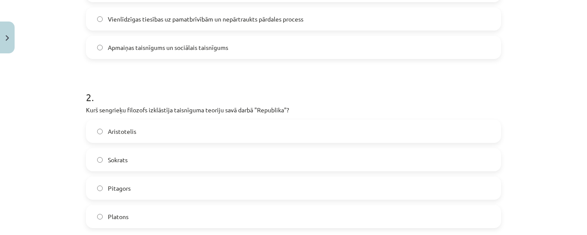
scroll to position [264, 0]
click at [131, 211] on label "Platons" at bounding box center [293, 215] width 413 height 21
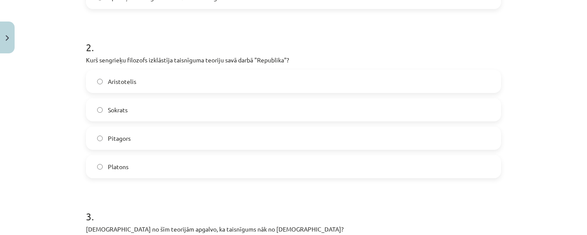
scroll to position [461, 0]
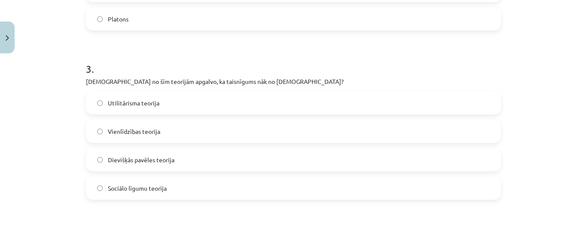
drag, startPoint x: 168, startPoint y: 162, endPoint x: 168, endPoint y: 155, distance: 6.5
click at [167, 160] on span "Dievišķās pavēles teorija" at bounding box center [141, 159] width 67 height 9
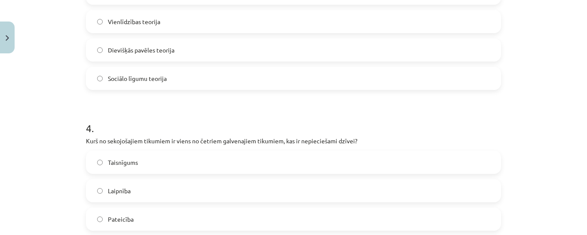
scroll to position [580, 0]
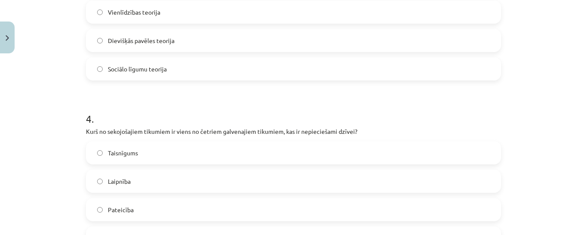
click at [158, 152] on label "Taisnīgums" at bounding box center [293, 152] width 413 height 21
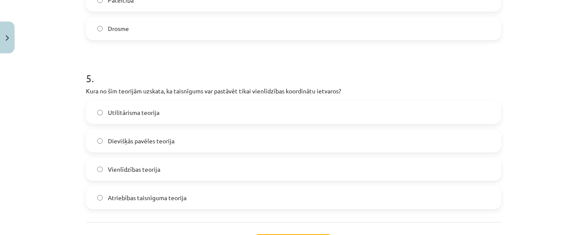
scroll to position [793, 0]
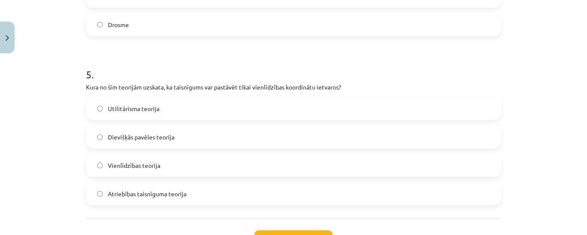
click at [145, 167] on span "Vienlīdzības teorija" at bounding box center [134, 165] width 52 height 9
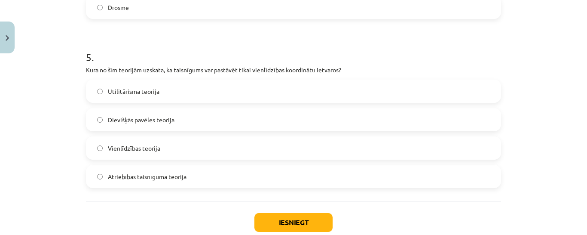
scroll to position [863, 0]
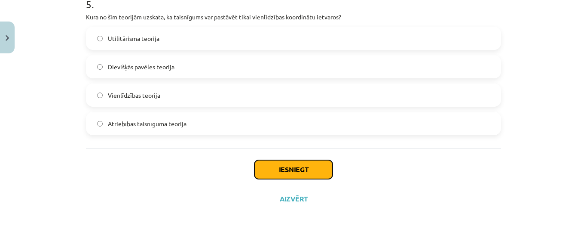
click at [300, 169] on button "Iesniegt" at bounding box center [293, 169] width 78 height 19
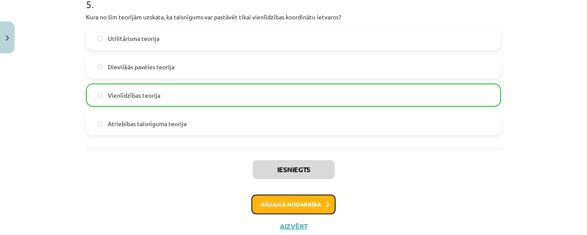
click at [308, 197] on button "Nākamā nodarbība" at bounding box center [293, 204] width 84 height 20
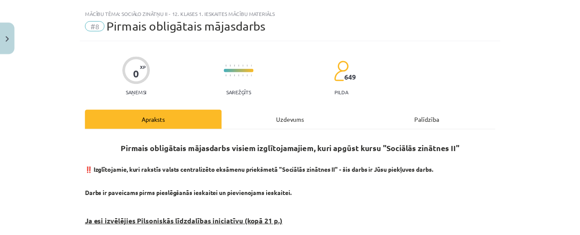
scroll to position [0, 0]
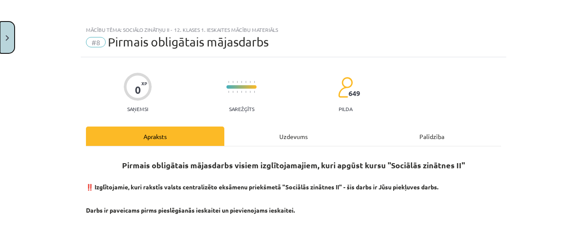
click at [12, 39] on button "Close" at bounding box center [7, 37] width 15 height 32
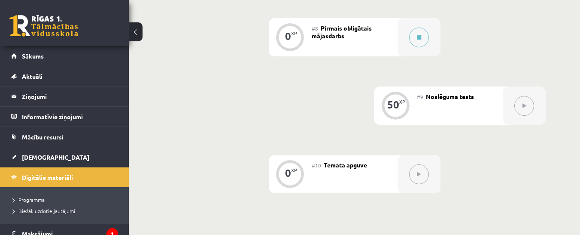
scroll to position [692, 0]
click at [51, 159] on link "[DEMOGRAPHIC_DATA]" at bounding box center [64, 157] width 107 height 20
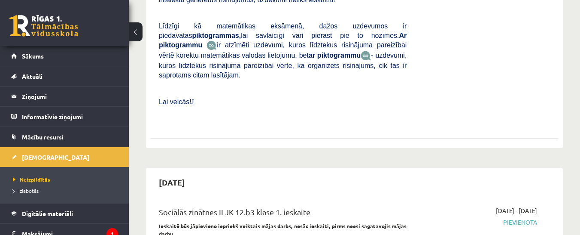
scroll to position [593, 0]
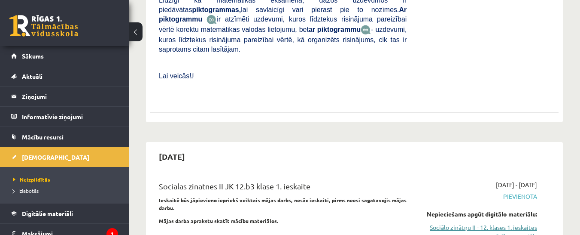
click at [450, 223] on link "Sociālo zinātņu II - 12. klases 1. ieskaites mācību materiāls" at bounding box center [479, 232] width 118 height 18
click at [455, 223] on link "Sociālo zinātņu II - 12. klases 1. ieskaites mācību materiāls" at bounding box center [479, 232] width 118 height 18
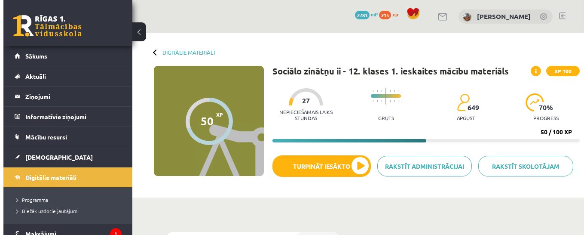
scroll to position [2, 0]
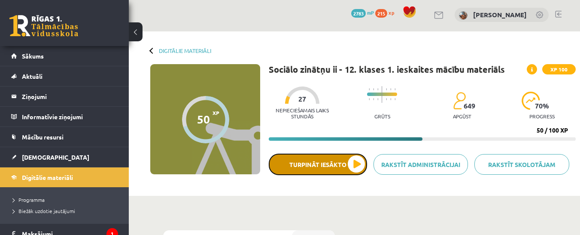
click at [335, 170] on button "Turpināt iesākto" at bounding box center [318, 163] width 98 height 21
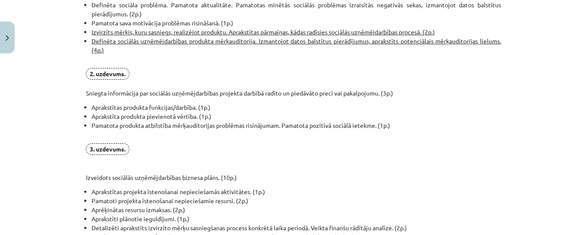
scroll to position [722, 0]
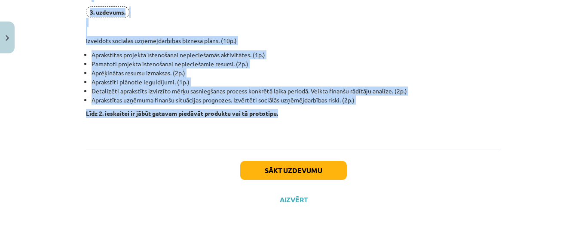
drag, startPoint x: 81, startPoint y: 108, endPoint x: 281, endPoint y: 112, distance: 199.8
copy div "Ja esi izvēlējies Pilsoniskās līdzdalības iniciatīvu (kopā 21 p.) 1. uzdevums. …"
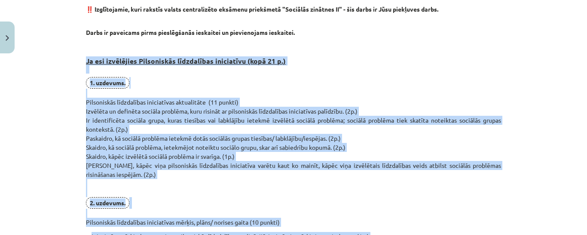
scroll to position [188, 0]
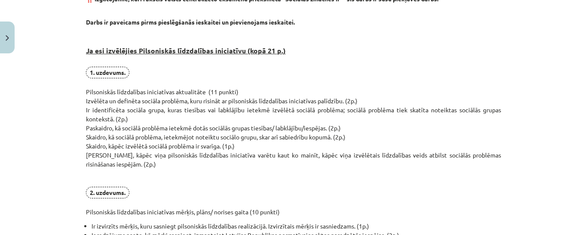
click at [250, 176] on p "1. uzdevums. Pilsoniskās līdzdalības iniciatīvas aktualitāte (11 punkti) Izvēlē…" at bounding box center [293, 141] width 415 height 149
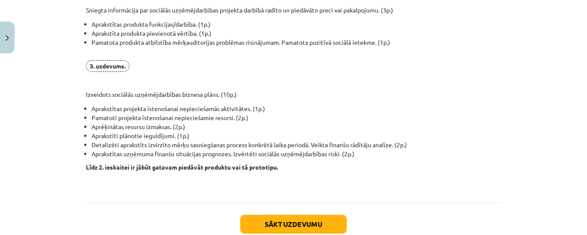
scroll to position [722, 0]
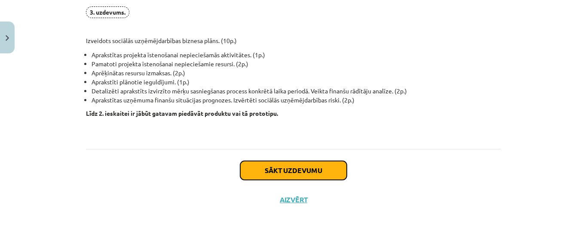
click at [288, 163] on button "Sākt uzdevumu" at bounding box center [293, 170] width 107 height 19
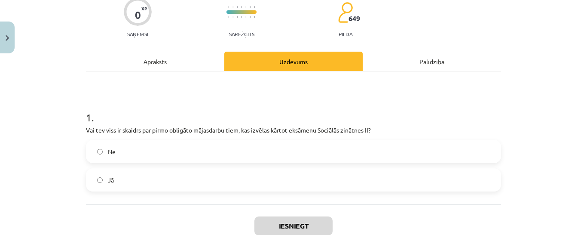
scroll to position [76, 0]
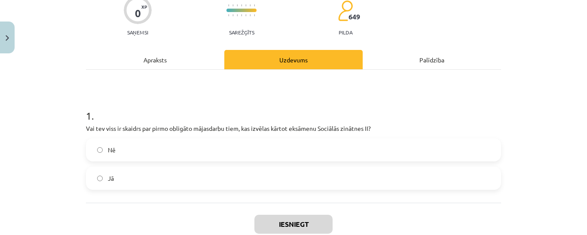
click at [126, 174] on label "Jā" at bounding box center [293, 177] width 413 height 21
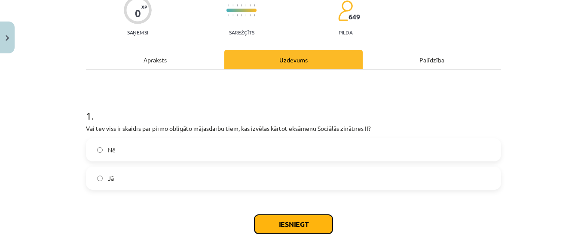
click at [286, 220] on button "Iesniegt" at bounding box center [293, 223] width 78 height 19
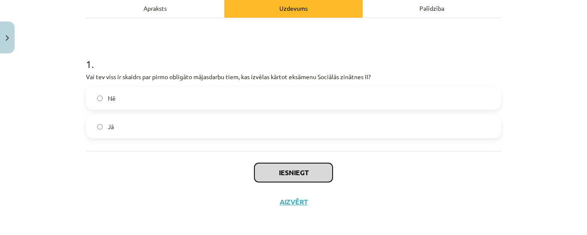
scroll to position [131, 0]
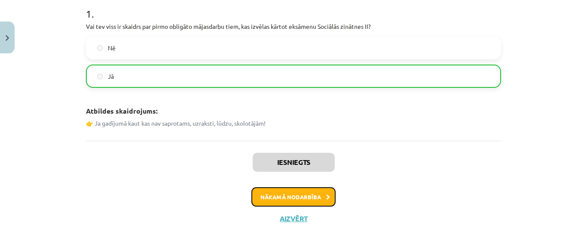
click at [306, 198] on button "Nākamā nodarbība" at bounding box center [293, 197] width 84 height 20
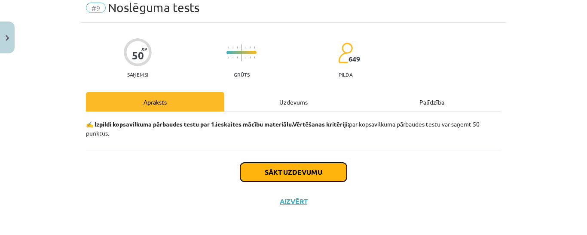
click at [299, 176] on button "Sākt uzdevumu" at bounding box center [293, 171] width 107 height 19
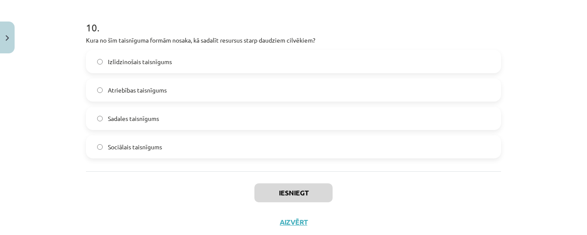
scroll to position [1707, 0]
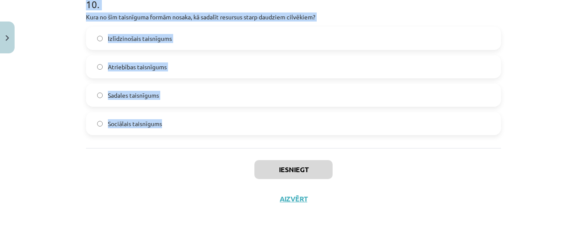
drag, startPoint x: 80, startPoint y: 125, endPoint x: 171, endPoint y: 131, distance: 90.8
copy form "1 . Kura no šīm aktivitātēm nav uzskatāma par politisko līdzdalību? Piedalīšanā…"
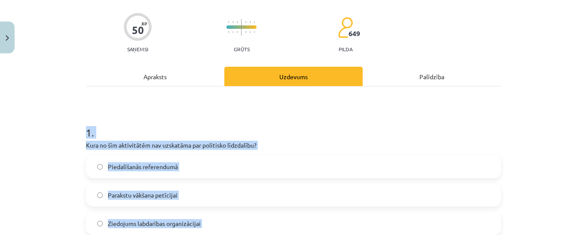
scroll to position [114, 0]
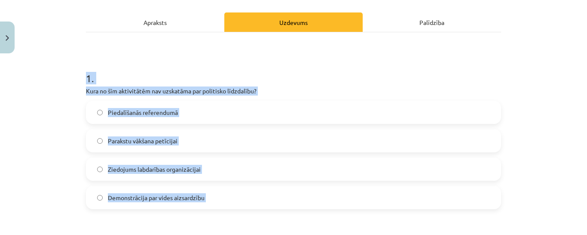
click at [155, 168] on span "Ziedojums labdarības organizācijai" at bounding box center [154, 169] width 93 height 9
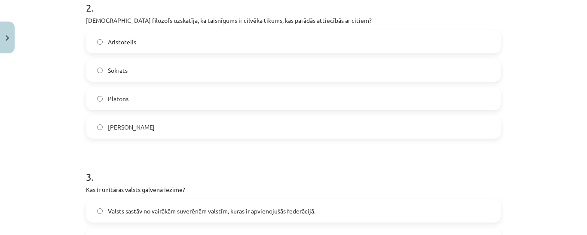
scroll to position [347, 0]
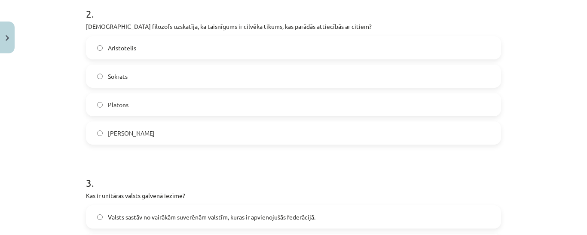
click at [145, 53] on label "Aristotelis" at bounding box center [293, 47] width 413 height 21
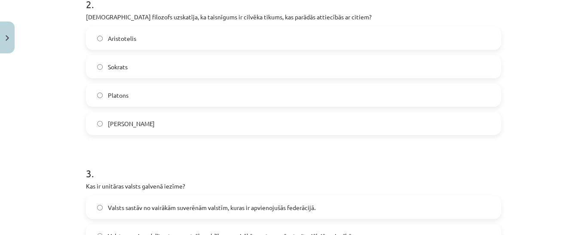
scroll to position [397, 0]
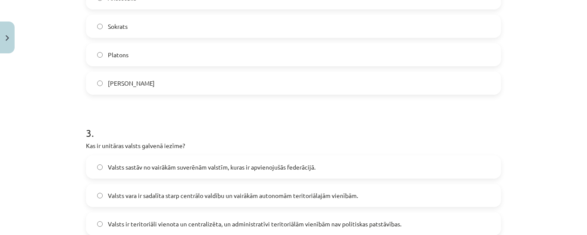
click at [178, 219] on span "Valsts ir teritoriāli vienota un centralizēta, un administratīvi teritoriālām v…" at bounding box center [254, 223] width 293 height 9
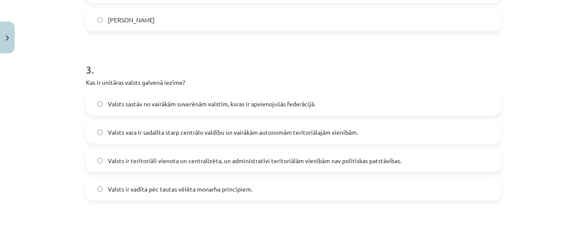
scroll to position [605, 0]
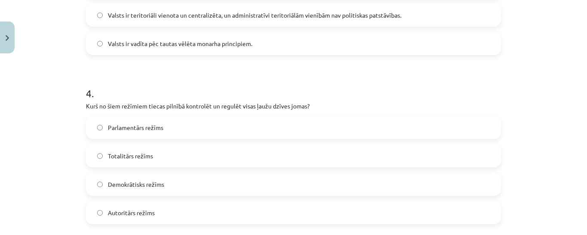
click at [167, 156] on label "Totalitārs režīms" at bounding box center [293, 155] width 413 height 21
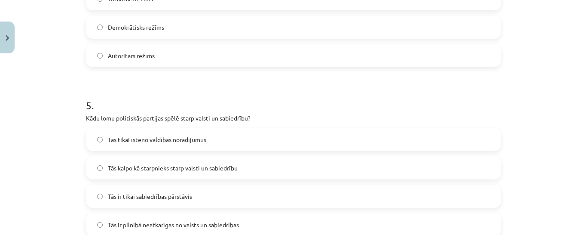
scroll to position [763, 0]
click at [194, 170] on span "Tās kalpo kā starpnieks starp valsti un sabiedrību" at bounding box center [173, 167] width 130 height 9
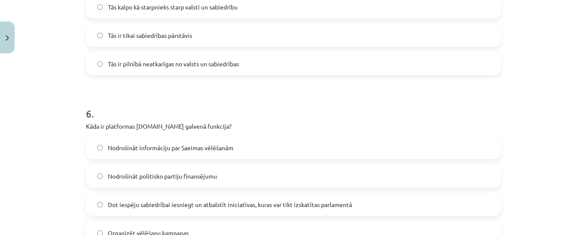
scroll to position [927, 0]
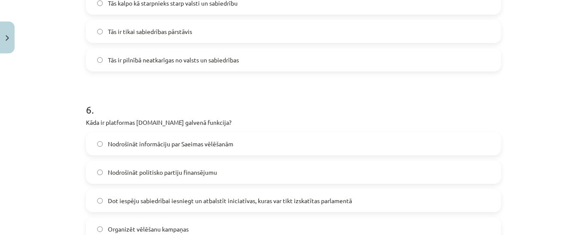
click at [170, 197] on span "Dot iespēju sabiedrībai iesniegt un atbalstīt iniciatīvas, kuras var tikt izska…" at bounding box center [230, 200] width 244 height 9
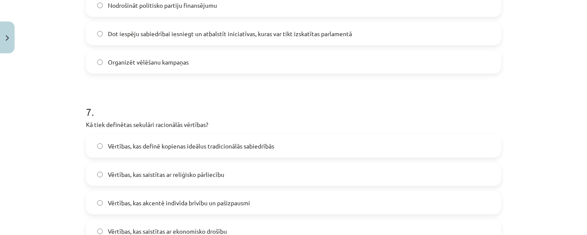
scroll to position [1157, 0]
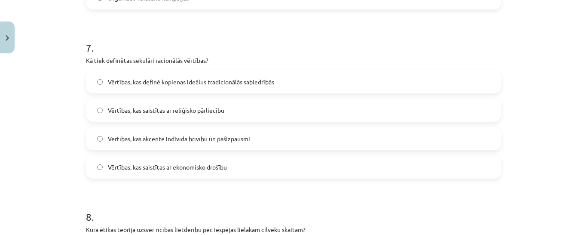
click at [207, 140] on span "Vērtības, kas akcentē indivīda brīvību un pašizpausmi" at bounding box center [179, 138] width 142 height 9
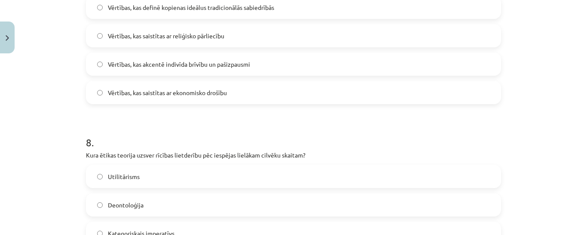
scroll to position [1266, 0]
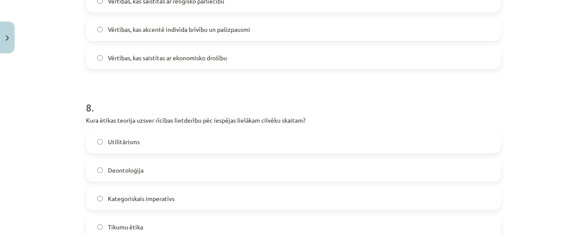
click at [171, 138] on label "Utilitārisms" at bounding box center [293, 141] width 413 height 21
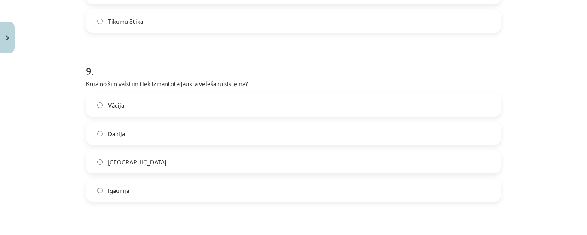
scroll to position [1486, 0]
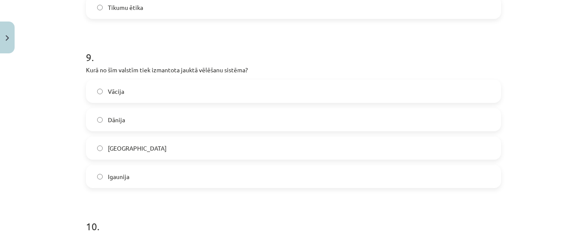
click at [157, 97] on label "Vācija" at bounding box center [293, 90] width 413 height 21
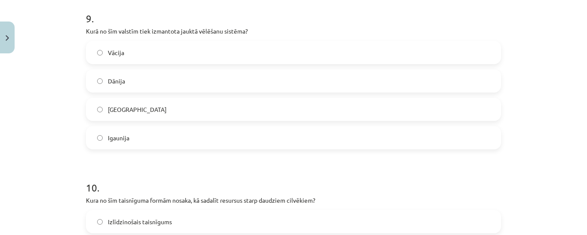
scroll to position [1633, 0]
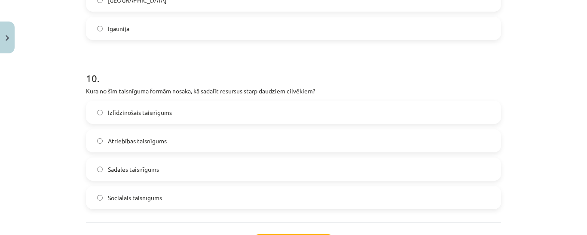
click at [167, 173] on label "Sadales taisnīgums" at bounding box center [293, 168] width 413 height 21
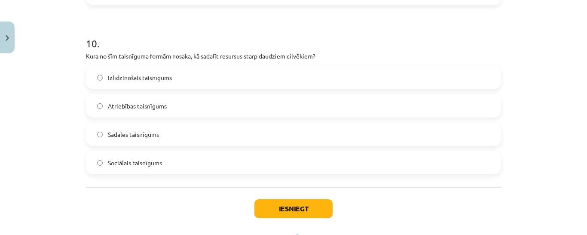
scroll to position [1707, 0]
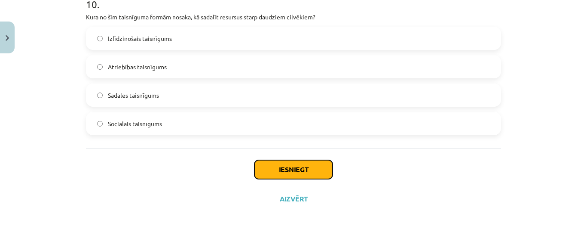
click at [284, 171] on button "Iesniegt" at bounding box center [293, 169] width 78 height 19
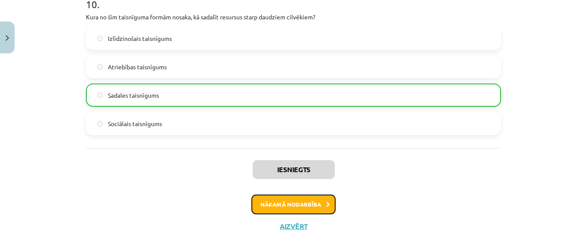
click at [295, 204] on button "Nākamā nodarbība" at bounding box center [293, 204] width 84 height 20
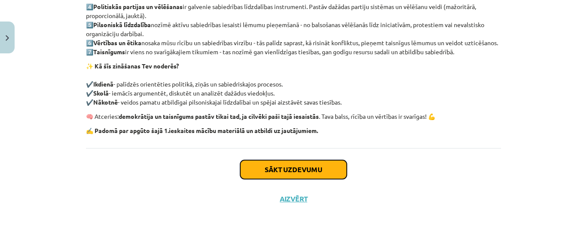
click at [290, 167] on button "Sākt uzdevumu" at bounding box center [293, 169] width 107 height 19
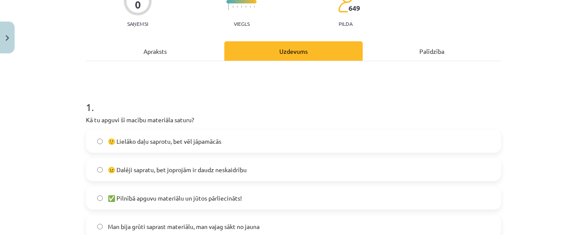
scroll to position [128, 0]
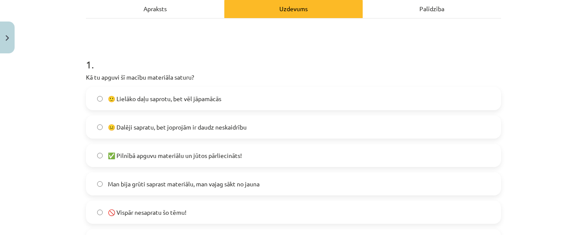
click at [196, 122] on span "😐 Dalēji sapratu, bet joprojām ir daudz neskaidrību" at bounding box center [177, 126] width 139 height 9
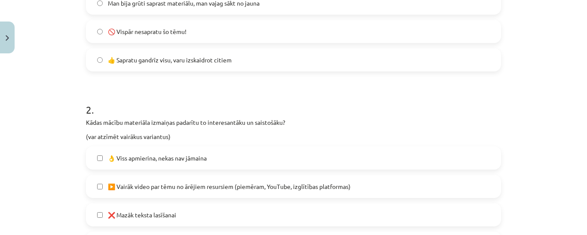
click at [201, 153] on span "👌 Viss apmierina, nekas nav jāmaina" at bounding box center [157, 157] width 99 height 9
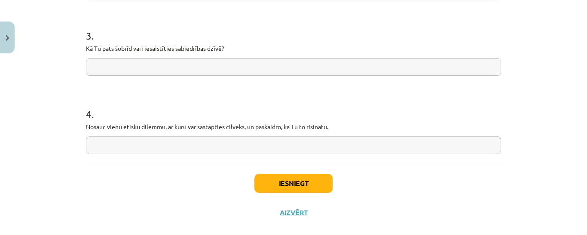
scroll to position [740, 0]
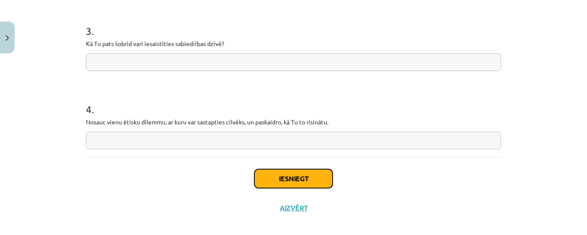
click at [287, 177] on button "Iesniegt" at bounding box center [293, 178] width 78 height 19
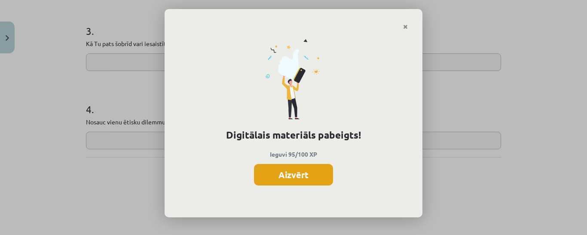
click at [302, 179] on button "Aizvērt" at bounding box center [293, 174] width 79 height 21
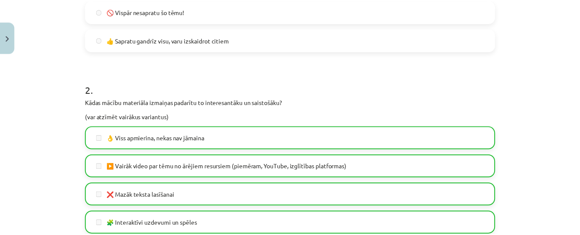
scroll to position [168, 0]
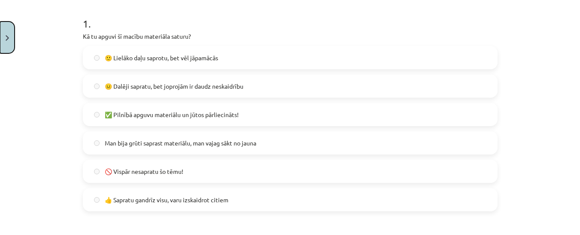
click at [5, 43] on button "Close" at bounding box center [7, 37] width 15 height 32
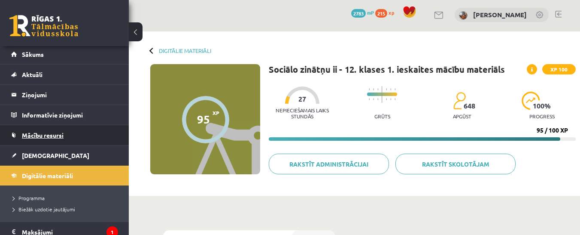
scroll to position [3, 0]
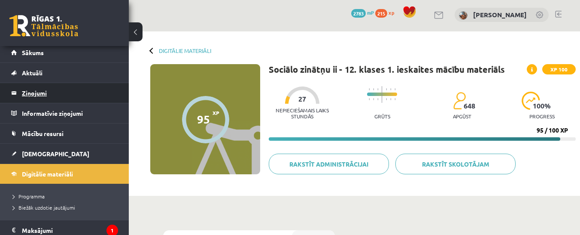
click at [36, 91] on legend "Ziņojumi 0" at bounding box center [70, 93] width 96 height 20
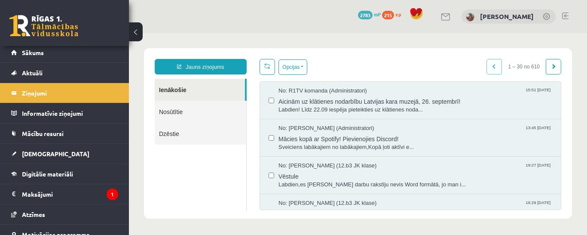
click at [184, 113] on link "Nosūtītie" at bounding box center [201, 112] width 92 height 22
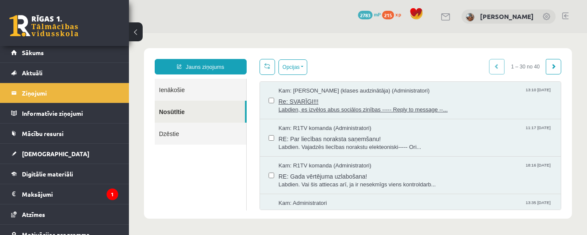
click at [363, 100] on span "Re: SVARĪGI!!!" at bounding box center [415, 100] width 274 height 11
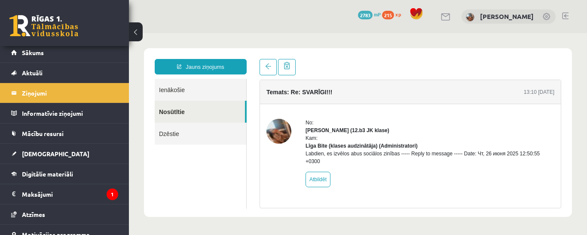
scroll to position [2, 0]
click at [320, 94] on div "Temats: Re: SVARĪGI!!!" at bounding box center [299, 92] width 66 height 12
click at [189, 111] on link "Nosūtītie" at bounding box center [200, 112] width 90 height 22
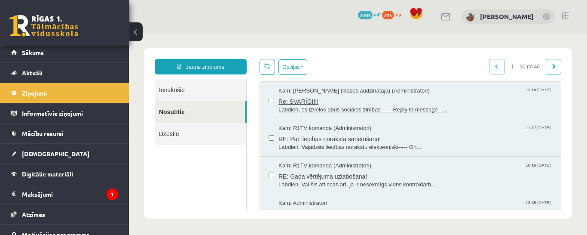
scroll to position [0, 0]
click at [357, 109] on span "Labdien, es izvēlos abus sociālos zinības ----- Reply to message --..." at bounding box center [415, 110] width 274 height 8
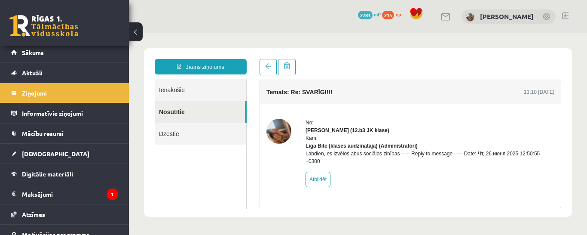
click at [174, 89] on link "Ienākošie" at bounding box center [201, 90] width 92 height 22
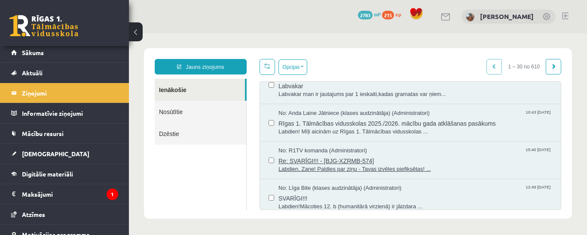
scroll to position [430, 0]
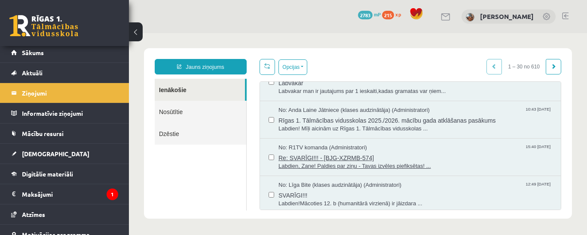
click at [427, 154] on span "Re: SVARĪGI!!! - [BJG-XZRMB-574]" at bounding box center [415, 156] width 274 height 11
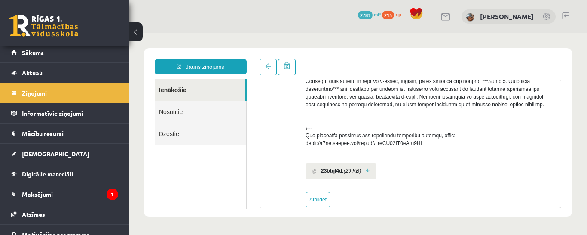
scroll to position [396, 0]
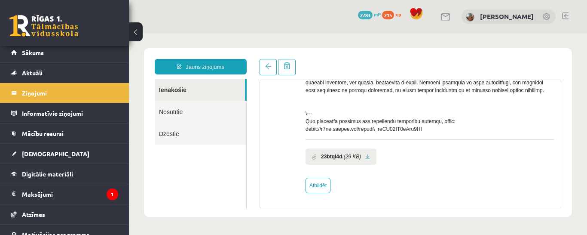
click at [352, 161] on li "23btql4d. (29 KB)" at bounding box center [340, 156] width 71 height 16
click at [355, 156] on icon "(29 KB)" at bounding box center [353, 157] width 18 height 8
click at [370, 155] on link at bounding box center [367, 157] width 5 height 6
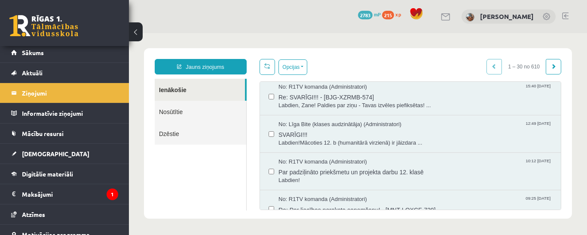
scroll to position [492, 0]
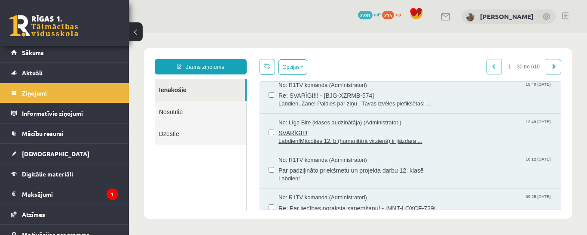
click at [416, 142] on span "Labdien!Mācoties 12. b (humanitārā virzienā) ir jāizdara ..." at bounding box center [415, 141] width 274 height 8
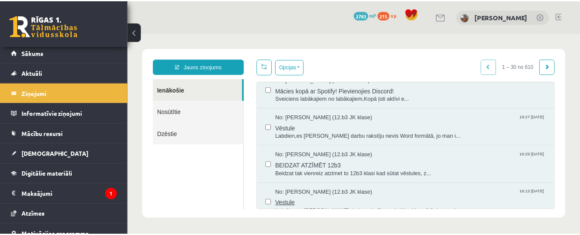
scroll to position [0, 0]
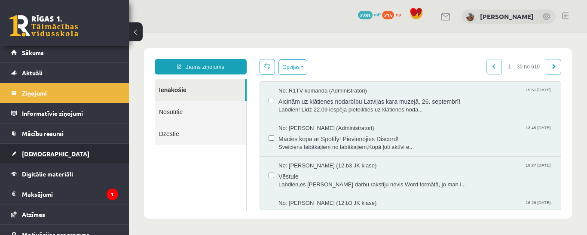
click at [45, 157] on link "[DEMOGRAPHIC_DATA]" at bounding box center [64, 153] width 107 height 20
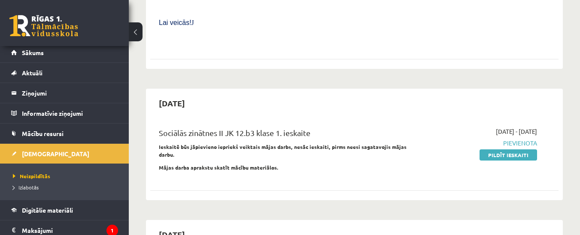
scroll to position [644, 0]
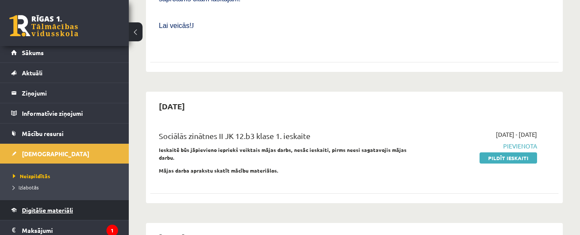
click at [60, 217] on link "Digitālie materiāli" at bounding box center [64, 210] width 107 height 20
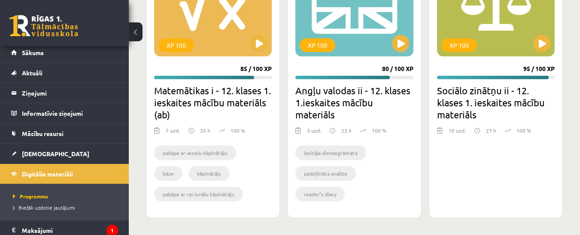
scroll to position [1163, 0]
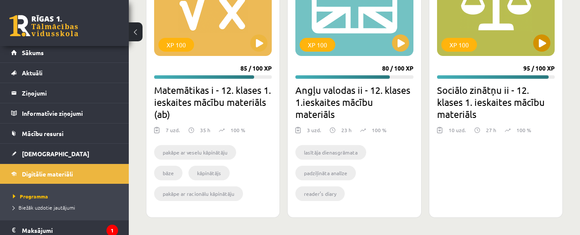
click at [506, 26] on div "XP 100" at bounding box center [496, 1] width 118 height 107
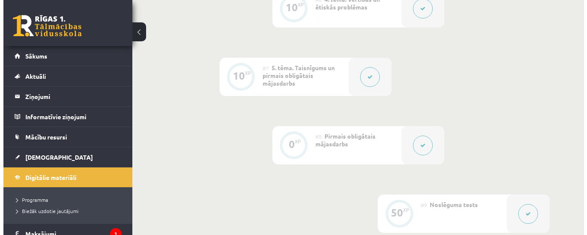
scroll to position [587, 0]
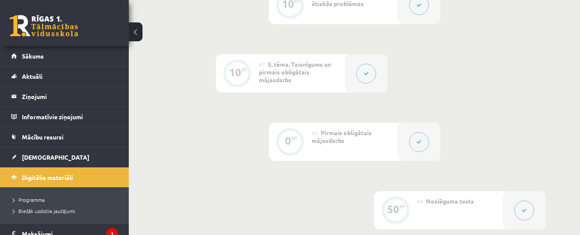
click at [312, 82] on div "#7 5. tēma. Taisnīgums un pirmais obligātais mājasdarbs" at bounding box center [302, 73] width 86 height 38
click at [366, 71] on icon at bounding box center [366, 73] width 5 height 5
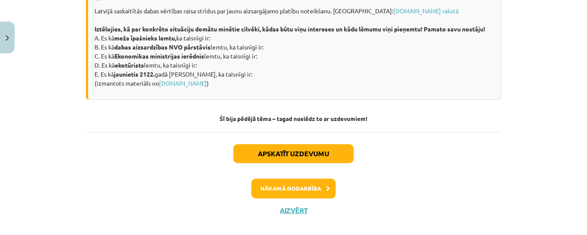
scroll to position [1266, 0]
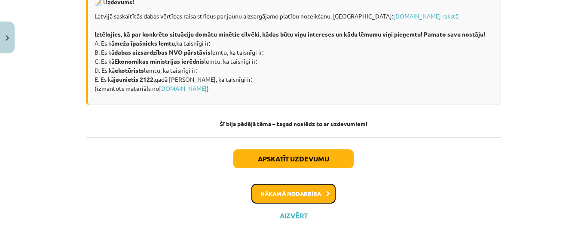
click at [303, 201] on button "Nākamā nodarbība" at bounding box center [293, 193] width 84 height 20
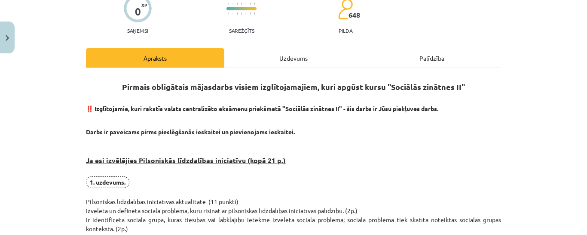
scroll to position [0, 0]
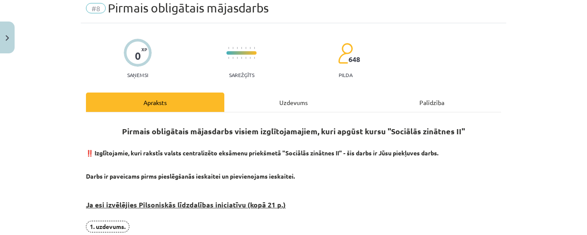
click at [277, 105] on div "Uzdevums" at bounding box center [293, 101] width 138 height 19
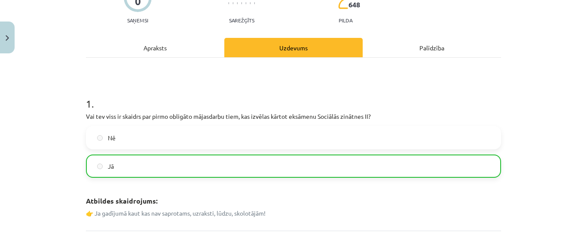
click at [411, 48] on div "Palīdzība" at bounding box center [432, 47] width 138 height 19
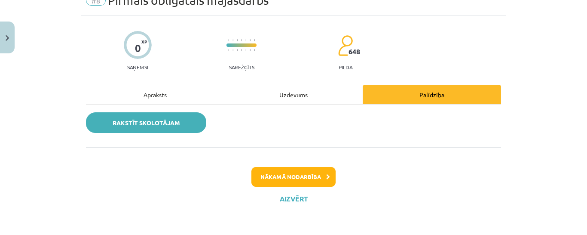
click at [168, 120] on link "Rakstīt skolotājam" at bounding box center [146, 122] width 120 height 21
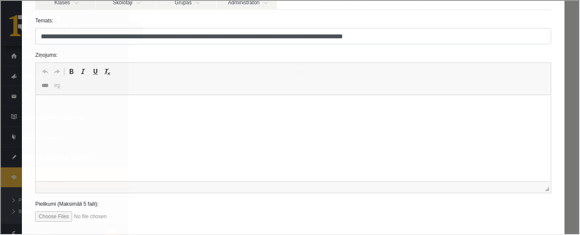
scroll to position [103, 0]
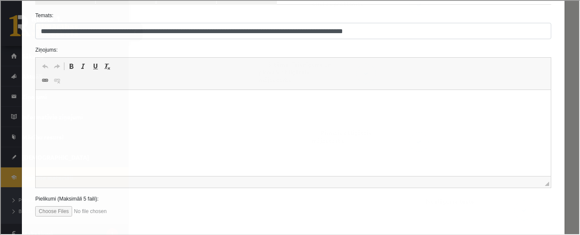
click at [102, 99] on p "Rich Text Editor, wiswyg-editor-47024971358820-1758039253-257" at bounding box center [293, 102] width 498 height 9
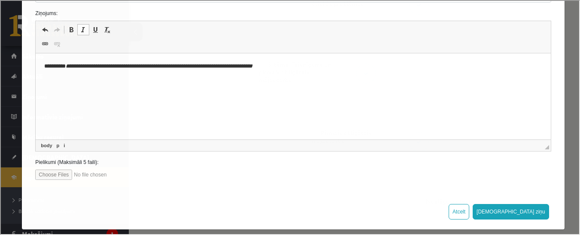
scroll to position [147, 0]
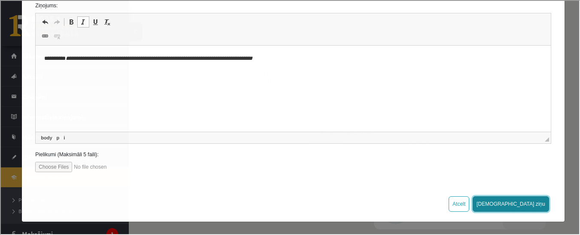
click at [533, 204] on button "[DEMOGRAPHIC_DATA] ziņu" at bounding box center [510, 202] width 76 height 15
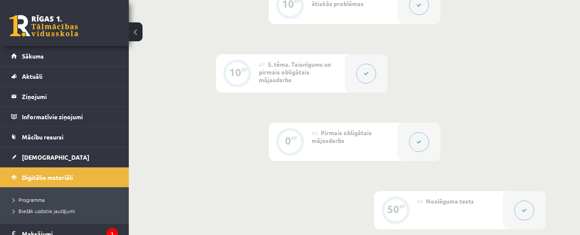
scroll to position [586, 0]
click at [38, 160] on span "[DEMOGRAPHIC_DATA]" at bounding box center [55, 157] width 67 height 8
